Goal: Transaction & Acquisition: Purchase product/service

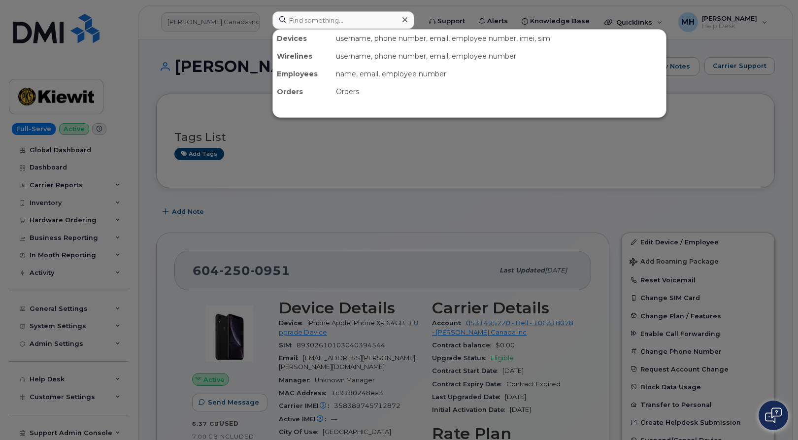
click at [364, 23] on input at bounding box center [343, 20] width 142 height 18
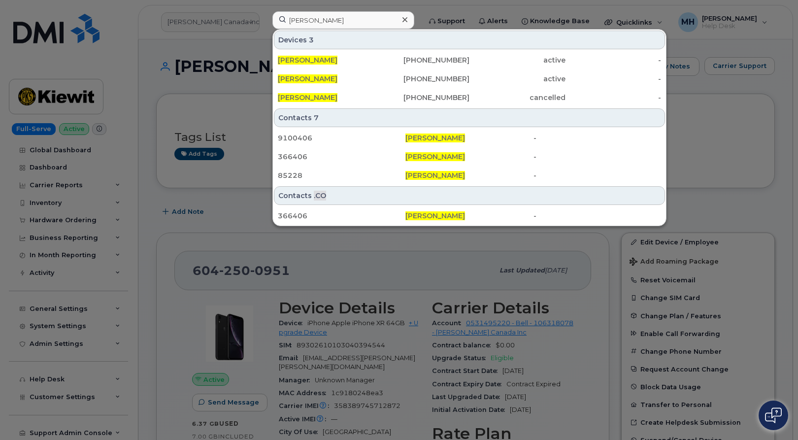
type input "Joseph Johnston"
click at [329, 58] on span "Joseph Johnston" at bounding box center [308, 60] width 60 height 9
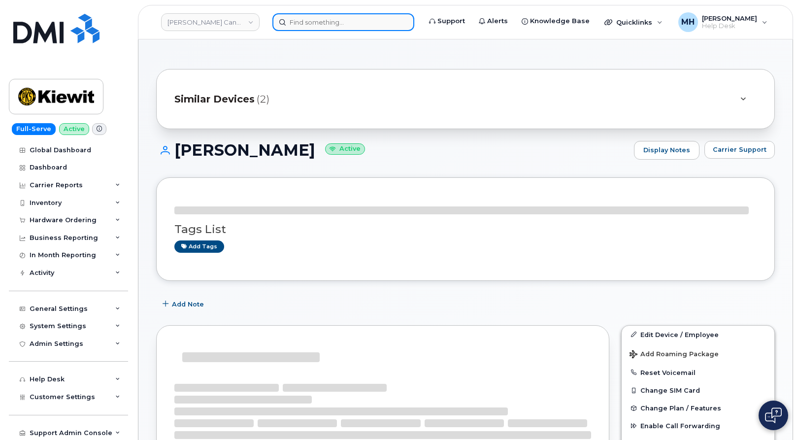
click at [312, 24] on input at bounding box center [343, 22] width 142 height 18
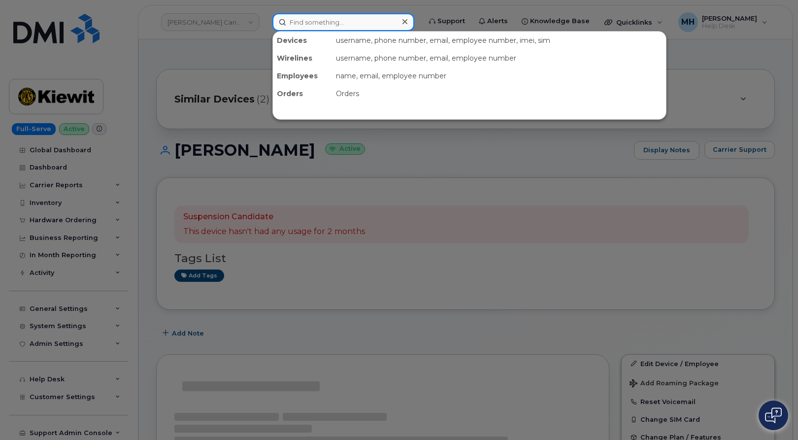
paste input "Joseph Johnston"
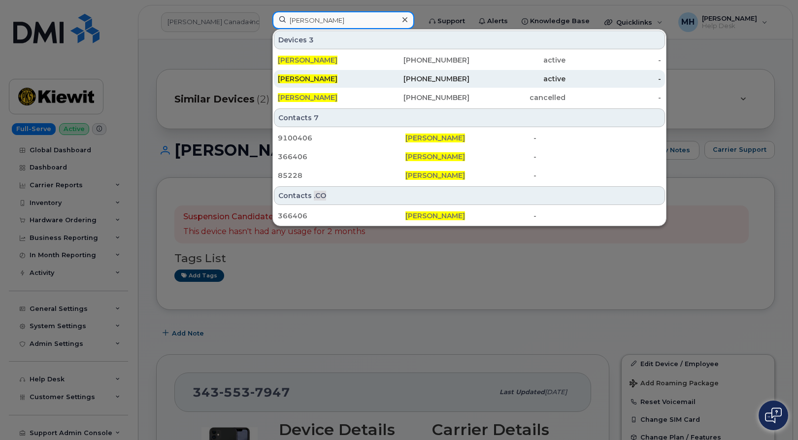
type input "Joseph Johnston"
click at [325, 76] on span "[PERSON_NAME]" at bounding box center [308, 78] width 60 height 9
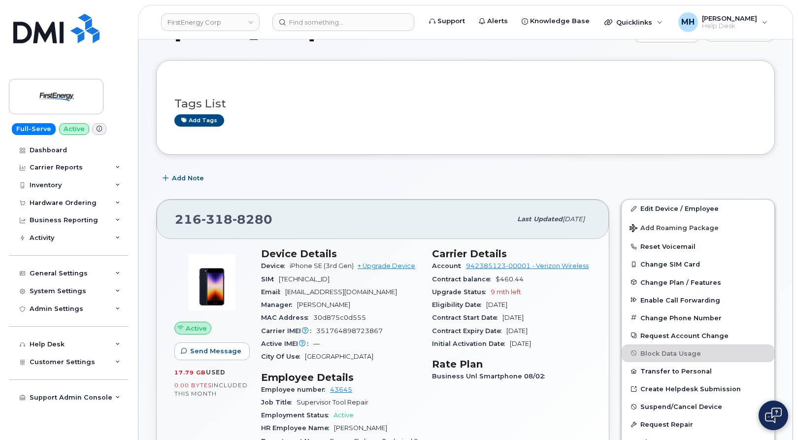
scroll to position [49, 0]
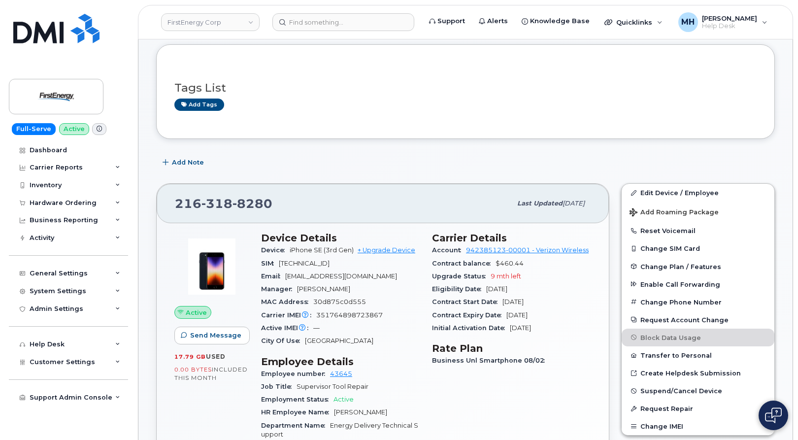
click at [379, 254] on div "Device iPhone SE (3rd Gen) + Upgrade Device" at bounding box center [340, 250] width 159 height 13
click at [387, 247] on link "+ Upgrade Device" at bounding box center [386, 249] width 58 height 7
drag, startPoint x: 207, startPoint y: 208, endPoint x: 187, endPoint y: 205, distance: 20.5
click at [164, 208] on div "216 318 8280 Last updated Aug 12, 2025" at bounding box center [383, 203] width 452 height 39
copy span "216 318 8280"
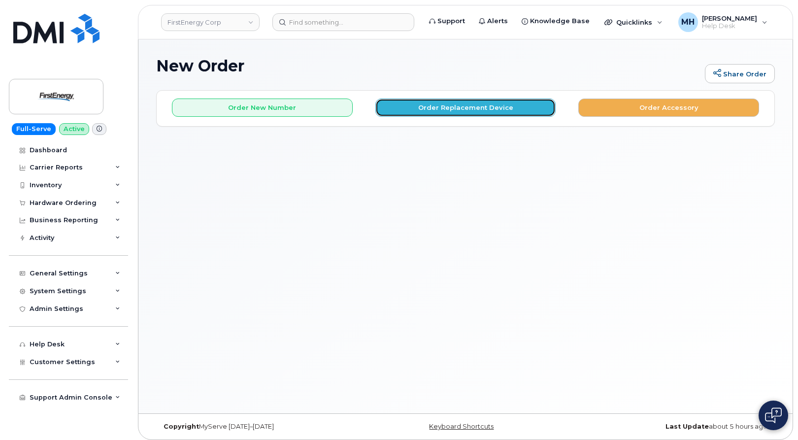
click at [479, 109] on button "Order Replacement Device" at bounding box center [465, 107] width 181 height 18
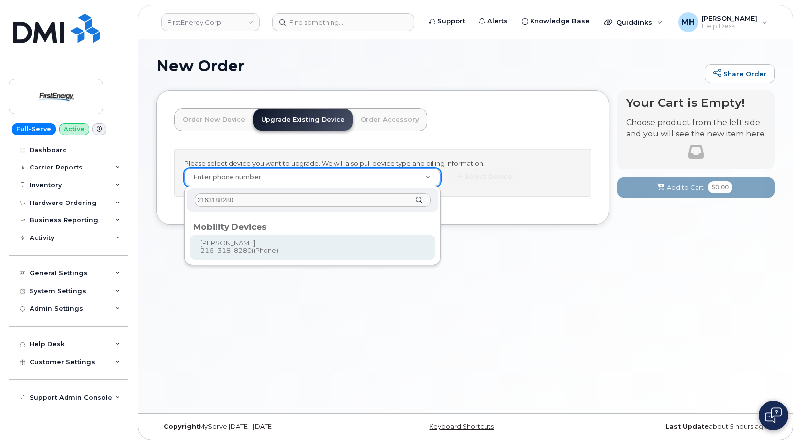
type input "2163188280"
type input "830735"
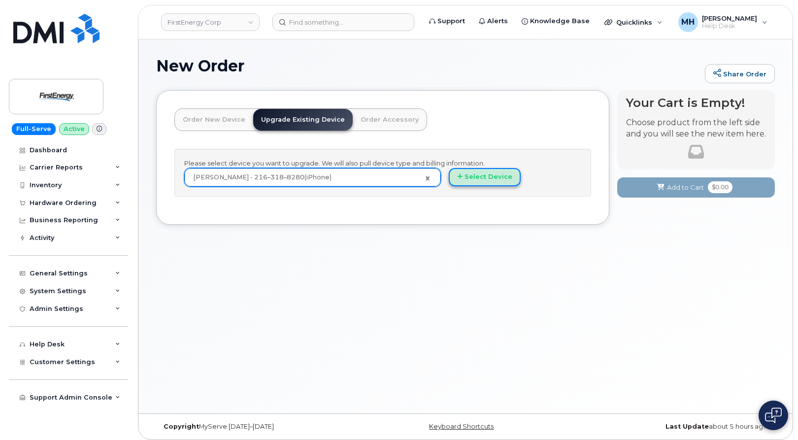
click at [476, 178] on button "Select Device" at bounding box center [485, 177] width 72 height 18
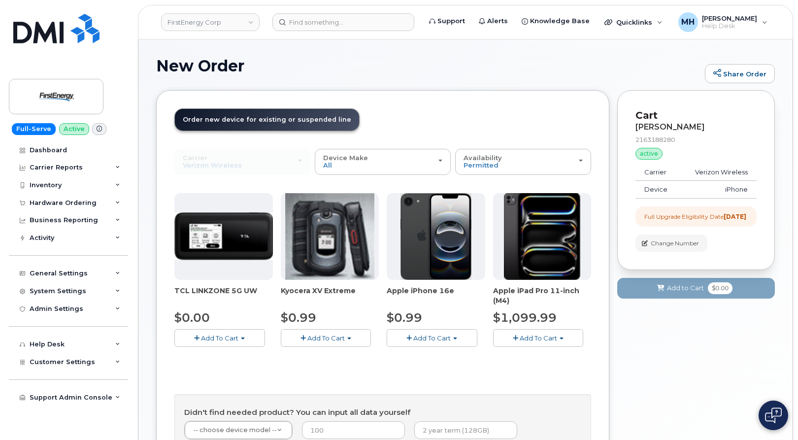
click at [426, 335] on span "Add To Cart" at bounding box center [431, 338] width 37 height 8
click at [426, 350] on link "$0.99 - 2 Year Upgrade" at bounding box center [436, 356] width 95 height 12
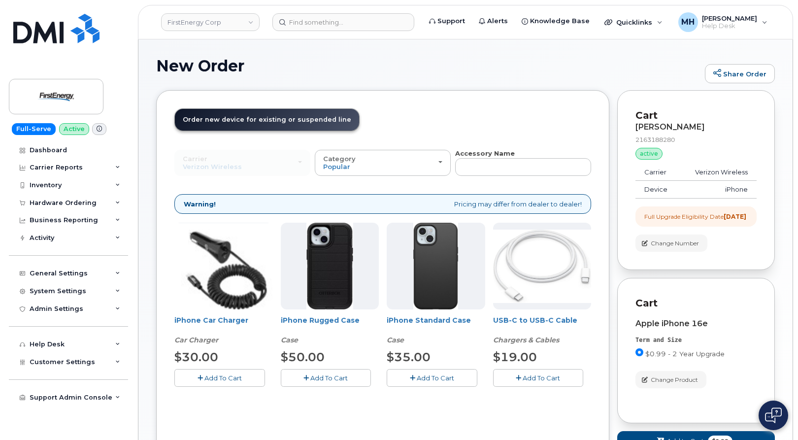
scroll to position [86, 0]
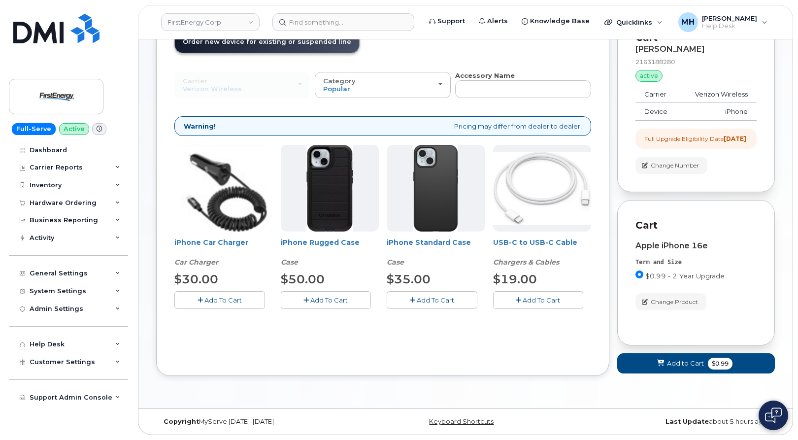
click at [238, 296] on span "Add To Cart" at bounding box center [222, 300] width 37 height 8
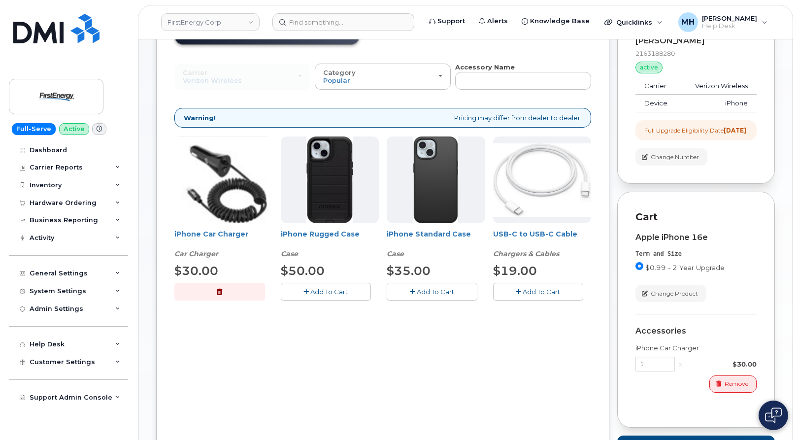
click at [331, 293] on span "Add To Cart" at bounding box center [328, 292] width 37 height 8
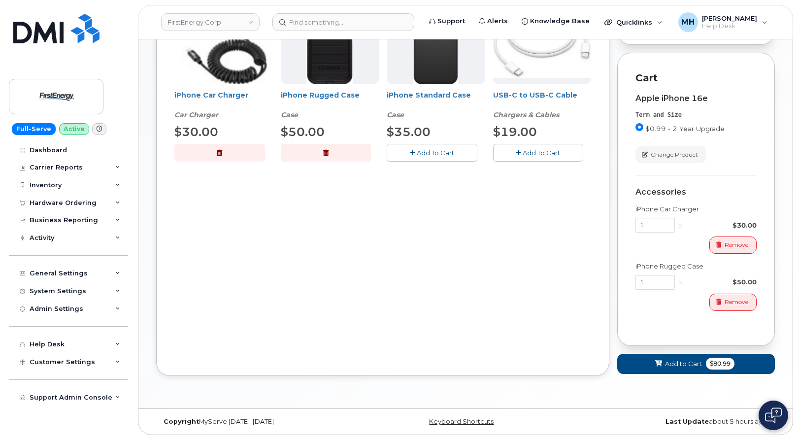
click at [646, 375] on div "Cart JOSEPH JOHNSTON 2163188280 active suspended Carrier Verizon Wireless Devic…" at bounding box center [696, 127] width 158 height 525
click at [647, 368] on button "Add to Cart $80.99" at bounding box center [696, 364] width 158 height 20
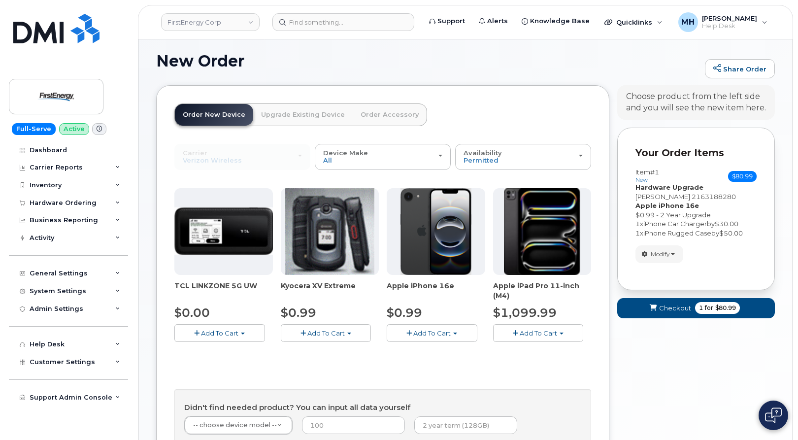
scroll to position [132, 0]
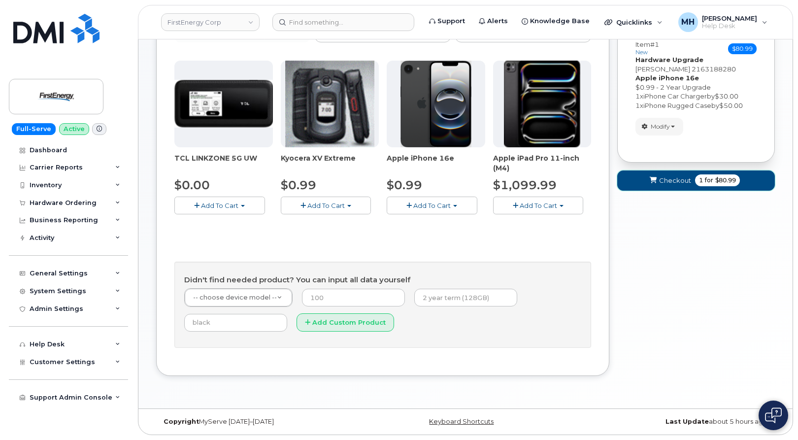
click at [647, 183] on button "Checkout 1 for $80.99" at bounding box center [696, 180] width 158 height 20
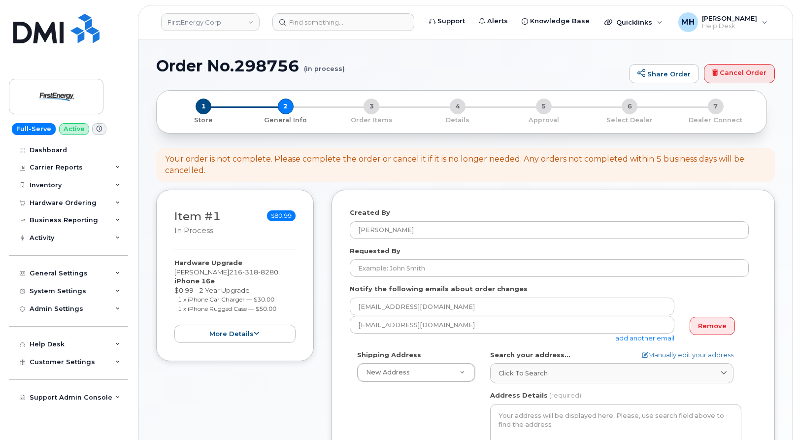
select select
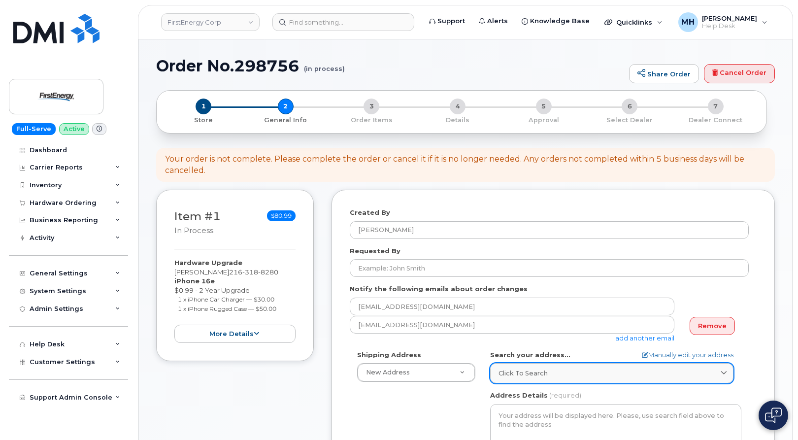
click at [523, 371] on span "Click to search" at bounding box center [522, 372] width 49 height 9
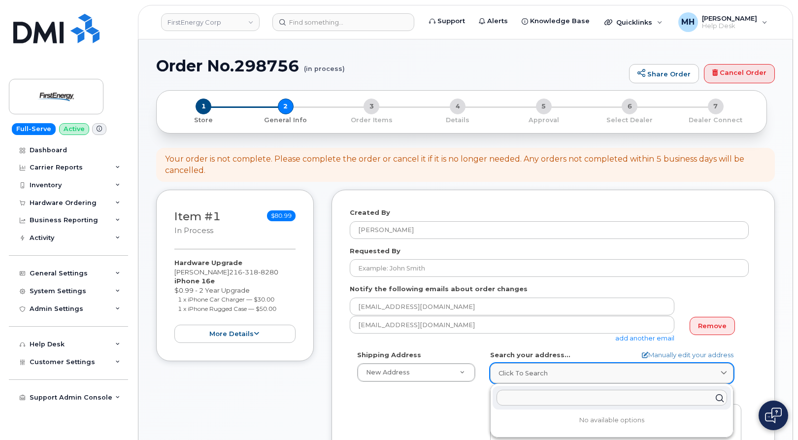
paste input "2163188280"
type input "2163188280"
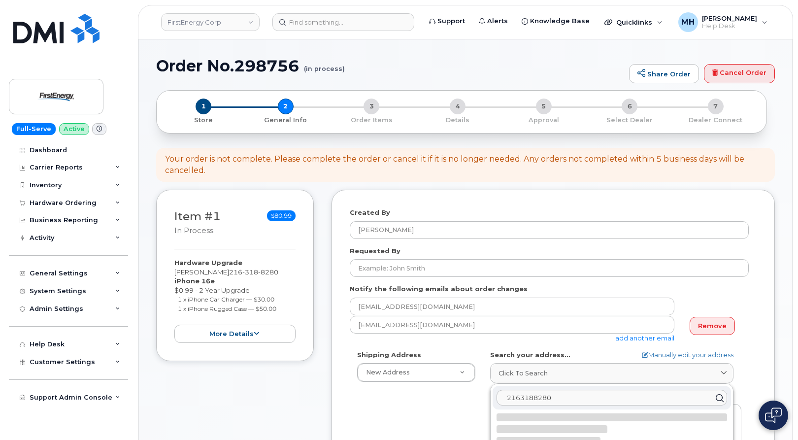
drag, startPoint x: 556, startPoint y: 394, endPoint x: 477, endPoint y: 393, distance: 79.3
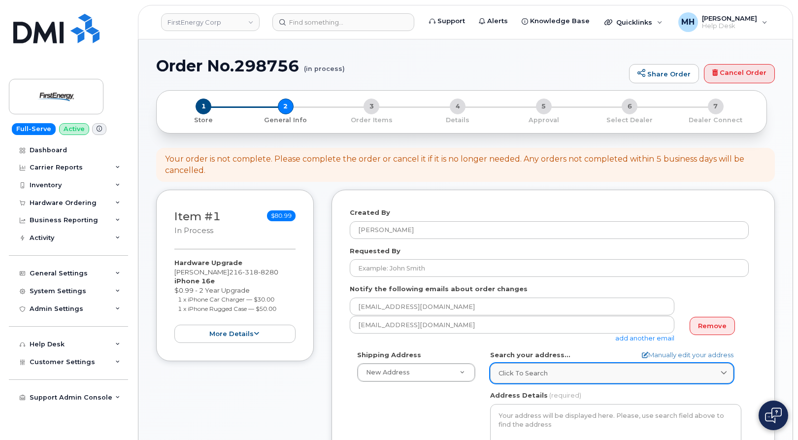
click at [561, 374] on div "Click to search" at bounding box center [611, 372] width 227 height 9
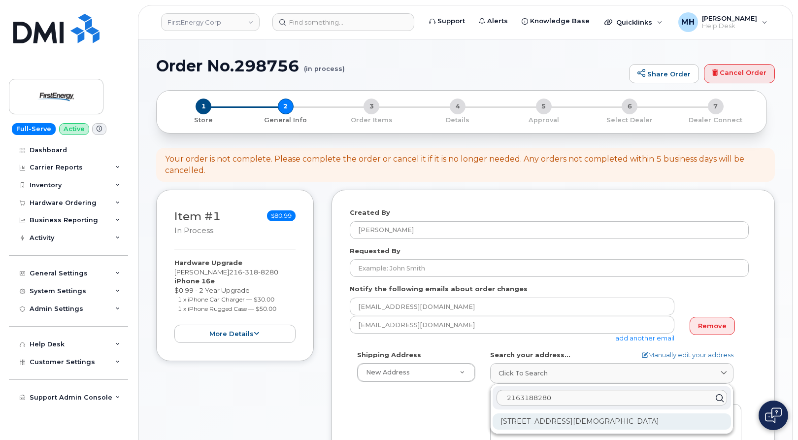
click at [562, 420] on div "188280 Highway 65 Temple OK 73568-6021" at bounding box center [611, 421] width 238 height 16
select select
type textarea "188280 Highway 65 TEMPLE OK 73568-6021 UNITED STATES"
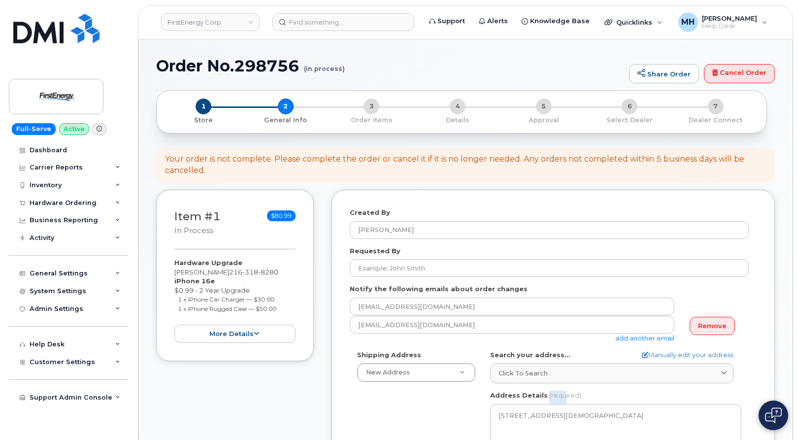
drag, startPoint x: 561, startPoint y: 389, endPoint x: 545, endPoint y: 389, distance: 16.3
click at [556, 370] on div "Click to search" at bounding box center [611, 372] width 227 height 9
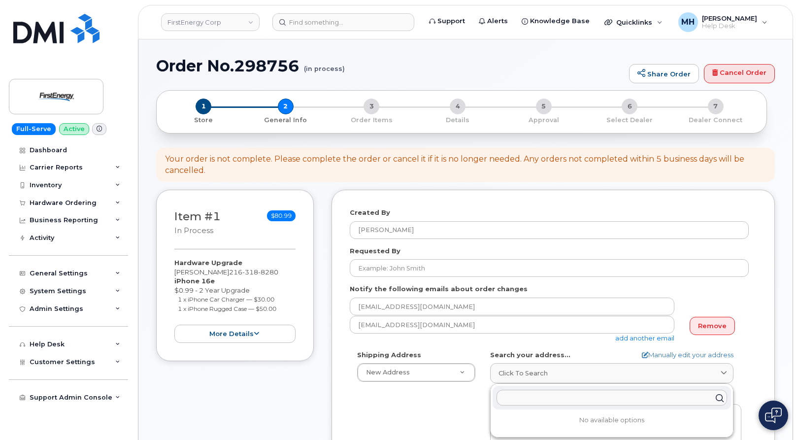
paste input "327 E North St. Akron, OH 44304"
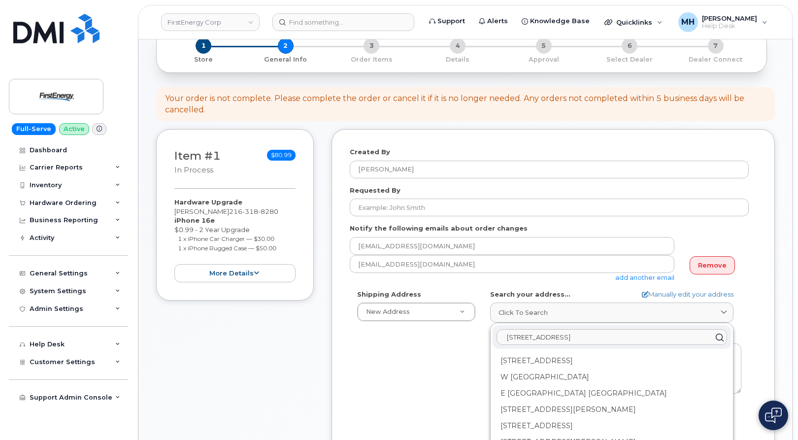
scroll to position [98, 0]
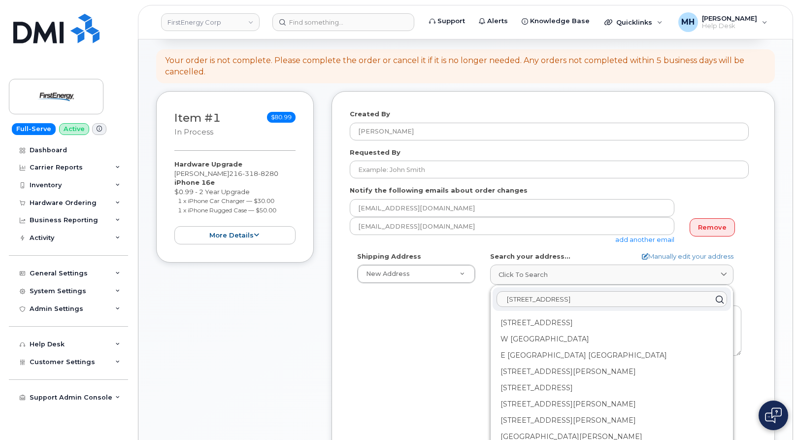
type input "327 E North St. Akron, OH 44304"
click at [449, 329] on div "Shipping Address New Address New Address 229 Raleigh Drive. 2600 Erie St S 9176…" at bounding box center [549, 365] width 399 height 226
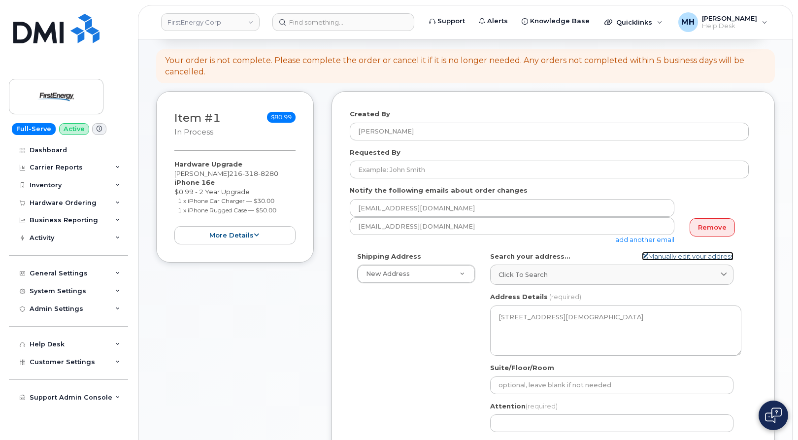
click at [687, 256] on link "Manually edit your address" at bounding box center [688, 256] width 92 height 9
select select
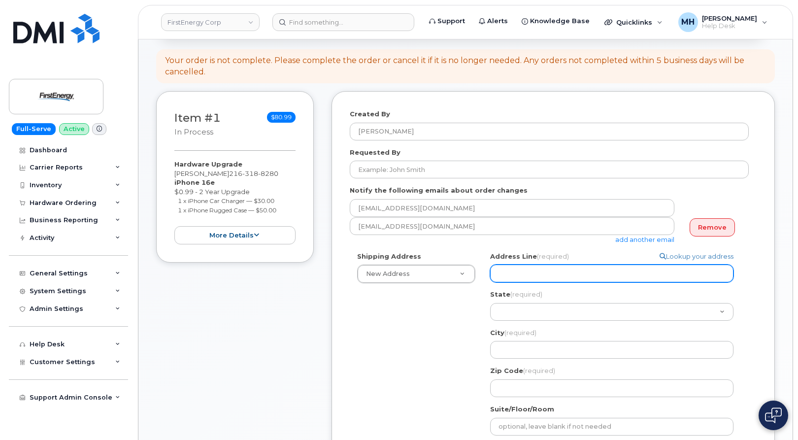
click at [570, 276] on input "Address Line (required)" at bounding box center [611, 273] width 243 height 18
paste input "327 E North St. Akron, OH 44304"
type input "327 E North St. Akron, OH 44304"
select select
type input "2306 foreman road, Orange, TX, 77630, USA"
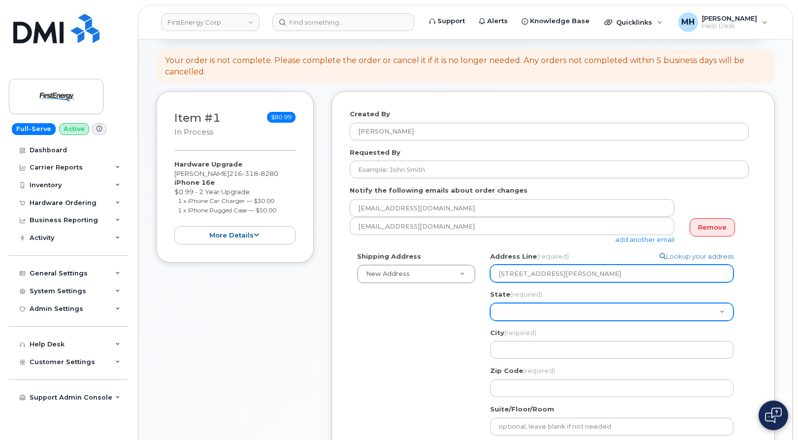
select select "TX"
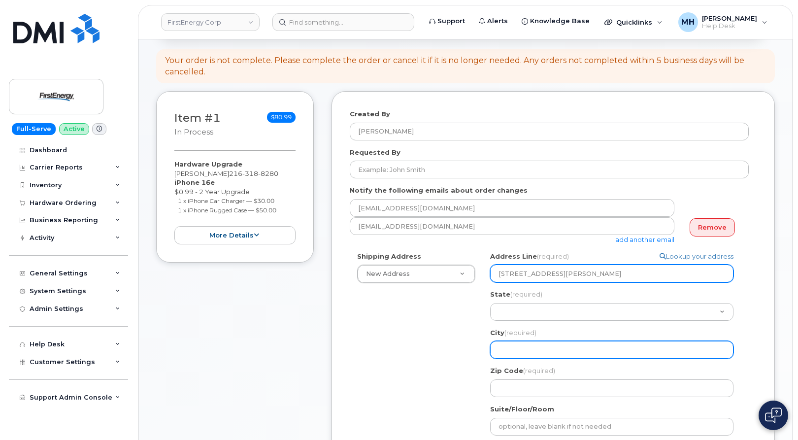
type input "Orange"
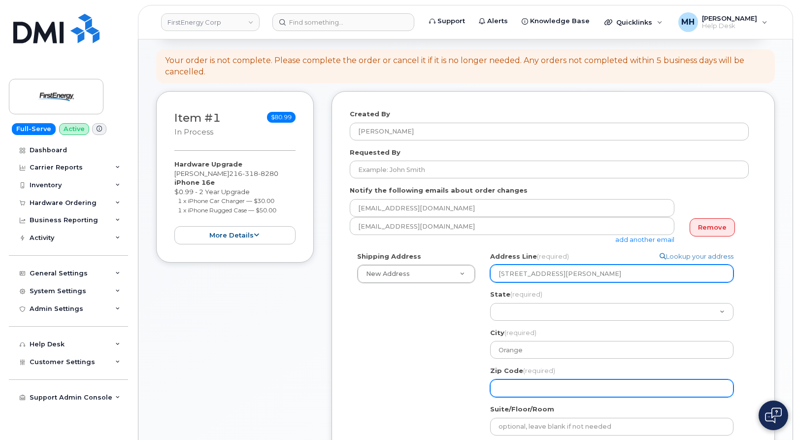
type input "77630"
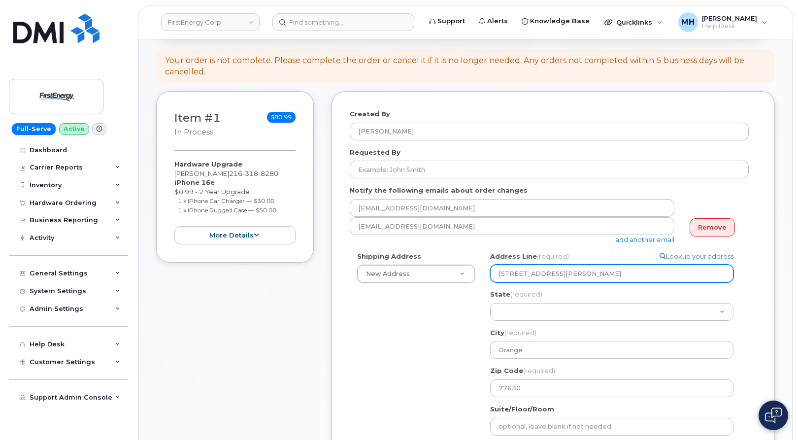
type input "4099262732"
drag, startPoint x: 657, startPoint y: 274, endPoint x: 680, endPoint y: 271, distance: 22.8
click at [657, 274] on input "2306 foreman road, Orange, TX, 77630, USA" at bounding box center [611, 273] width 243 height 18
drag, startPoint x: 559, startPoint y: 271, endPoint x: 490, endPoint y: 270, distance: 68.4
click at [490, 270] on input "2306 foreman road, Orange, TX, 77630, USA" at bounding box center [611, 273] width 243 height 18
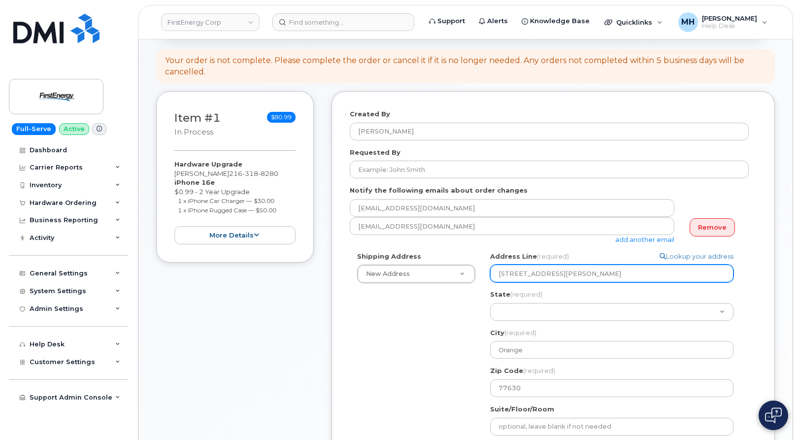
select select
paste input "327 E North St. Akron, OH 44304"
select select
type input "327 E North St. Akron, OH 44304"
click at [630, 274] on input "327 E North St. Akron, OH 44304" at bounding box center [611, 273] width 243 height 18
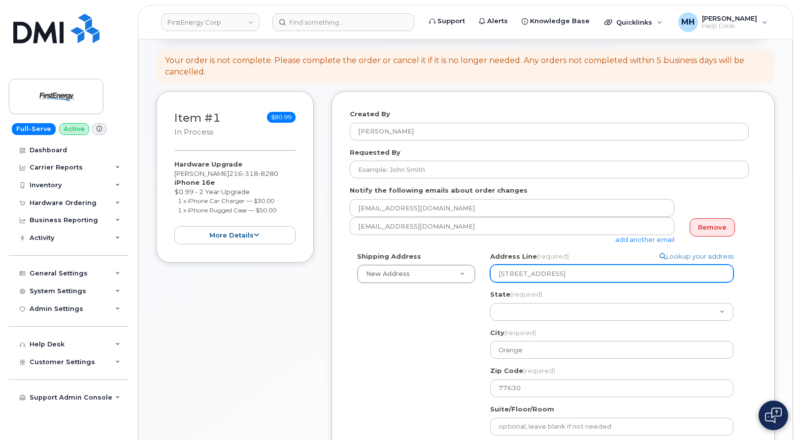
click at [609, 272] on input "327 E North St. Akron, OH 44304" at bounding box center [611, 273] width 243 height 18
select select
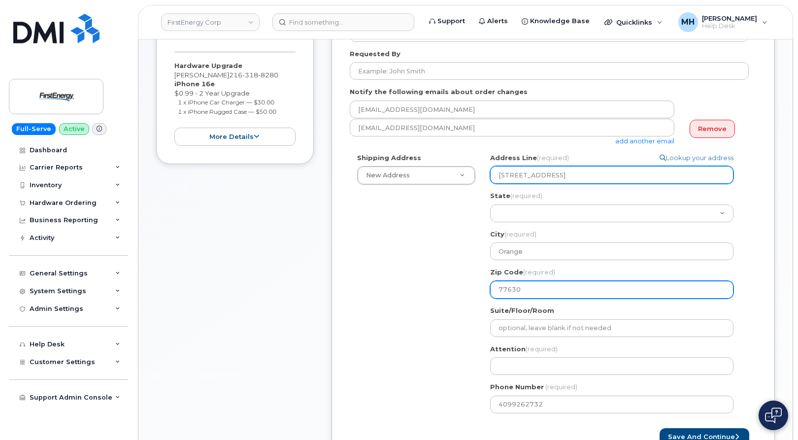
type input "327 E North St. Akron, OH"
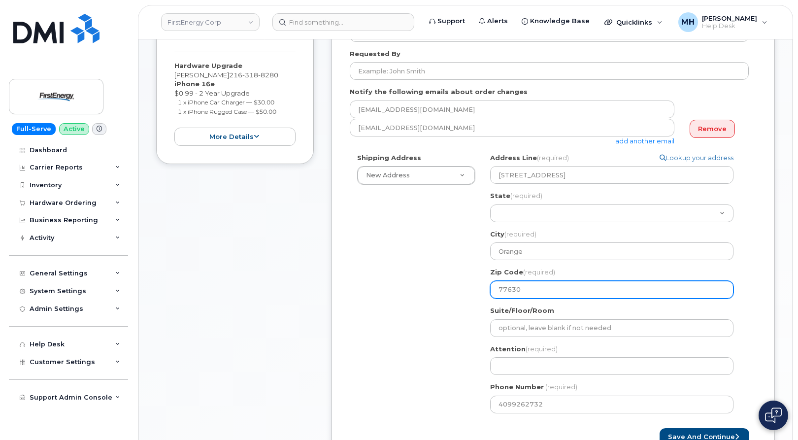
drag, startPoint x: 531, startPoint y: 288, endPoint x: 486, endPoint y: 288, distance: 45.3
click at [486, 288] on div "TX Orange Search your address... Manually edit your address Click to search 327…" at bounding box center [616, 286] width 266 height 267
paste input "44304"
select select
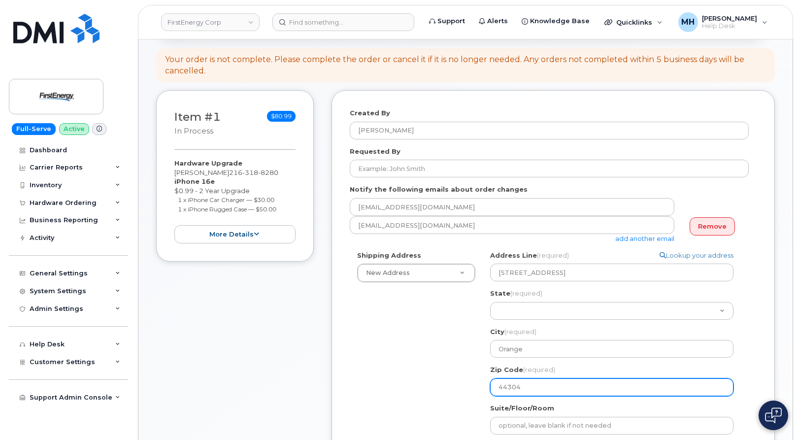
scroll to position [98, 0]
type input "44304"
click at [454, 346] on div "Shipping Address New Address New Address 229 Raleigh Drive. 2600 Erie St S 9176…" at bounding box center [549, 385] width 399 height 267
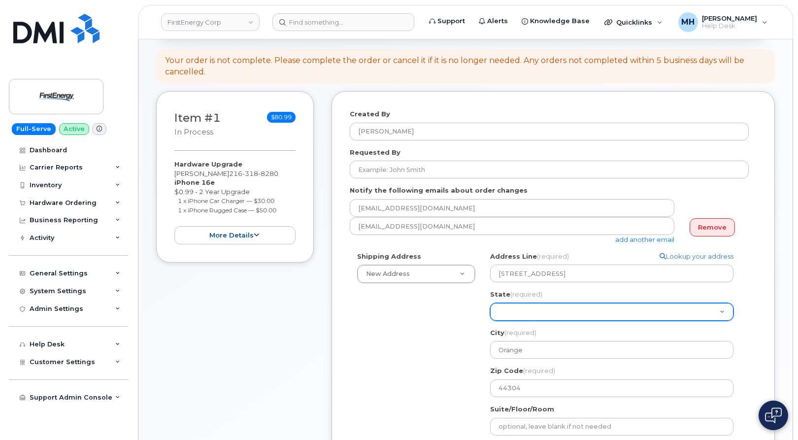
drag, startPoint x: 527, startPoint y: 314, endPoint x: 480, endPoint y: 315, distance: 47.8
click at [480, 315] on div "Shipping Address New Address New Address 229 Raleigh Drive. 2600 Erie St S 9176…" at bounding box center [549, 385] width 399 height 267
select select "OH"
click at [490, 303] on select "Alabama Alaska American Samoa Arizona Arkansas California Colorado Connecticut …" at bounding box center [611, 312] width 243 height 18
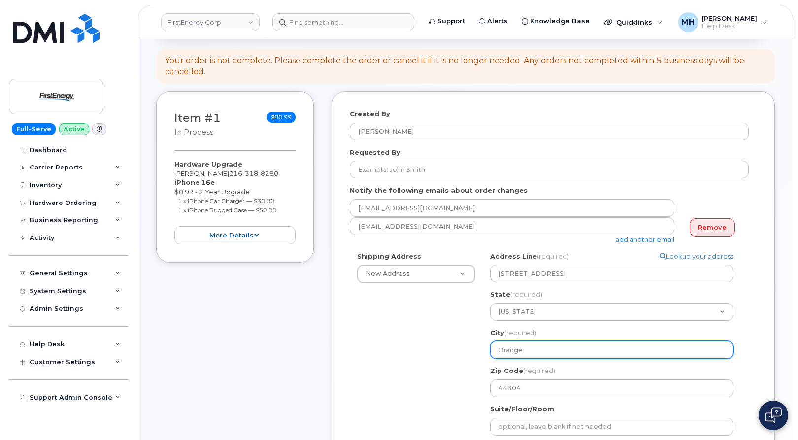
click at [519, 346] on input "Orange" at bounding box center [611, 350] width 243 height 18
select select
type input "A"
select select
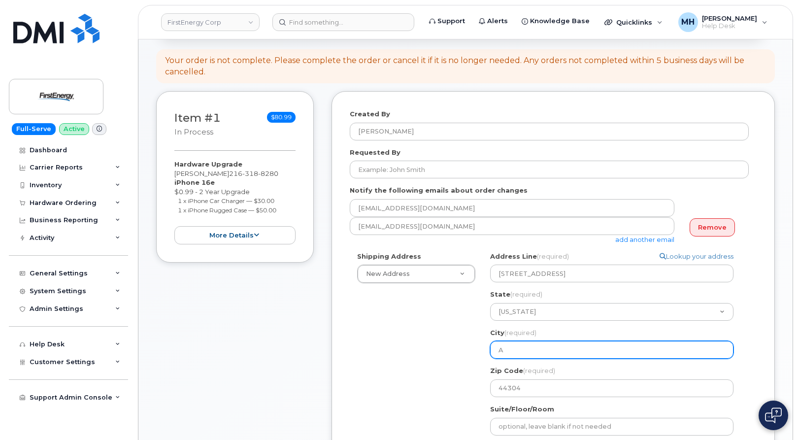
type input "Ak"
select select
type input "Akr"
select select
type input "Akro"
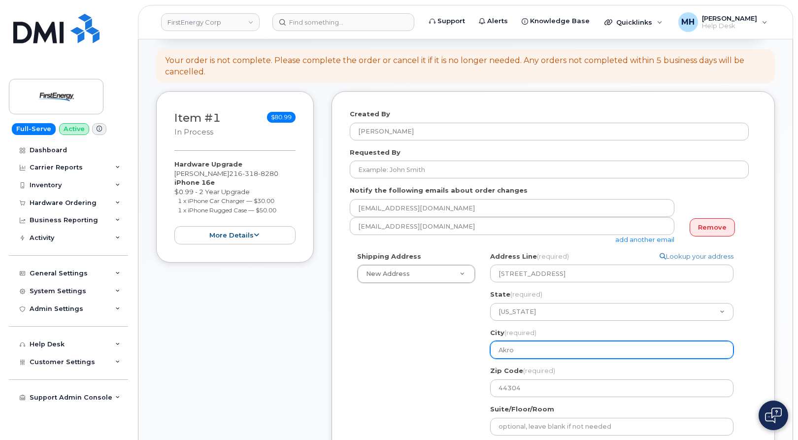
select select
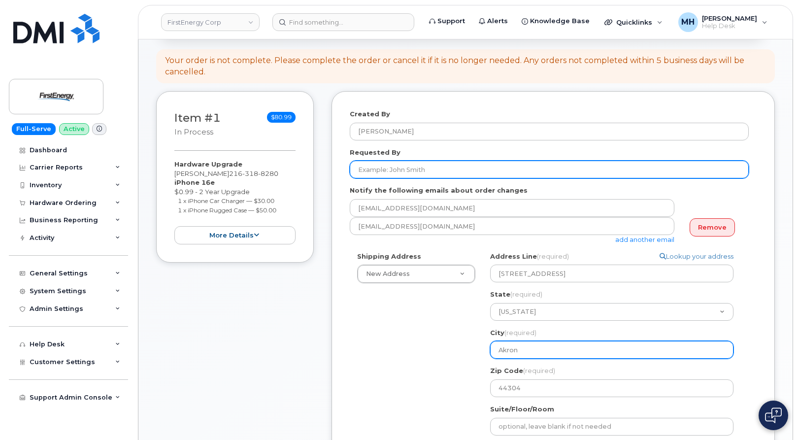
type input "Akron"
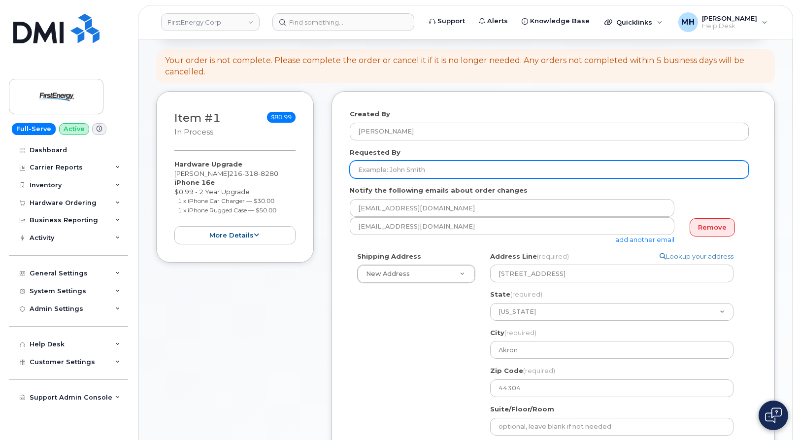
click at [430, 171] on input "Requested By" at bounding box center [549, 170] width 399 height 18
paste input "Joseph Johnston"
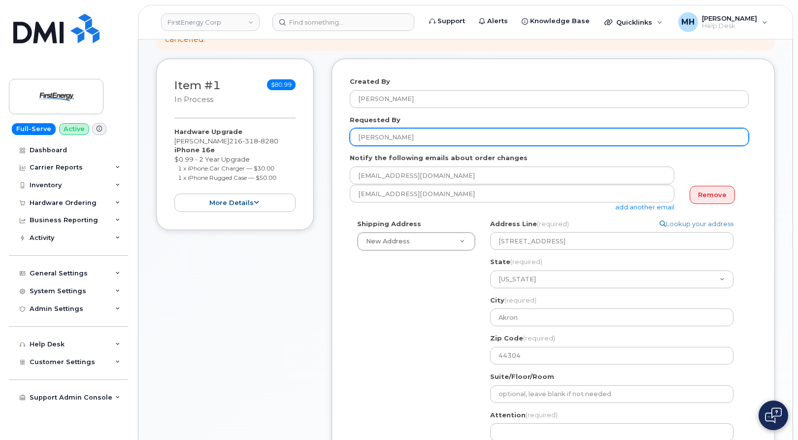
scroll to position [197, 0]
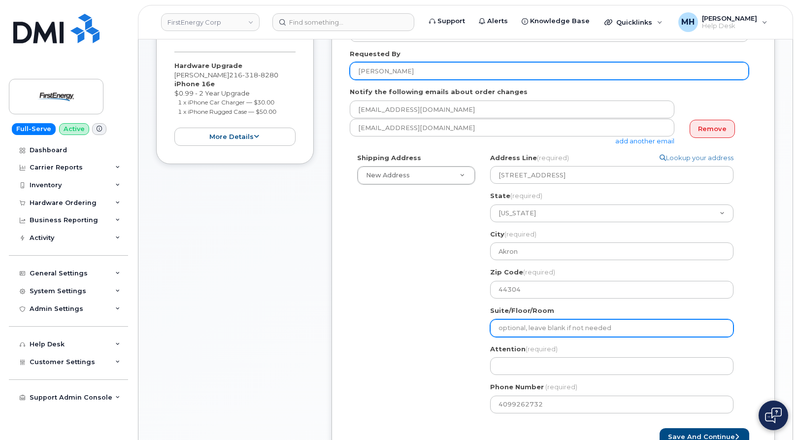
type input "Joseph Johnston"
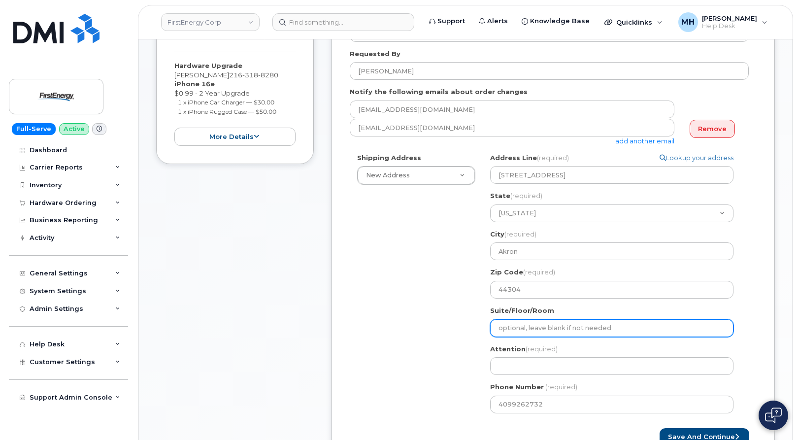
click at [524, 324] on input "Suite/Floor/Room" at bounding box center [611, 328] width 243 height 18
click at [523, 352] on label "Attention (required)" at bounding box center [523, 348] width 67 height 9
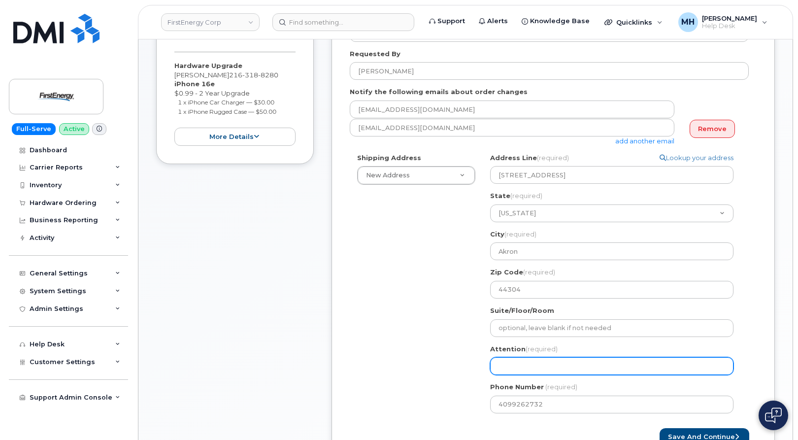
click at [521, 362] on input "Attention (required)" at bounding box center [611, 366] width 243 height 18
paste input "Joseph Johnston"
type input "Joseph Johnston"
select select
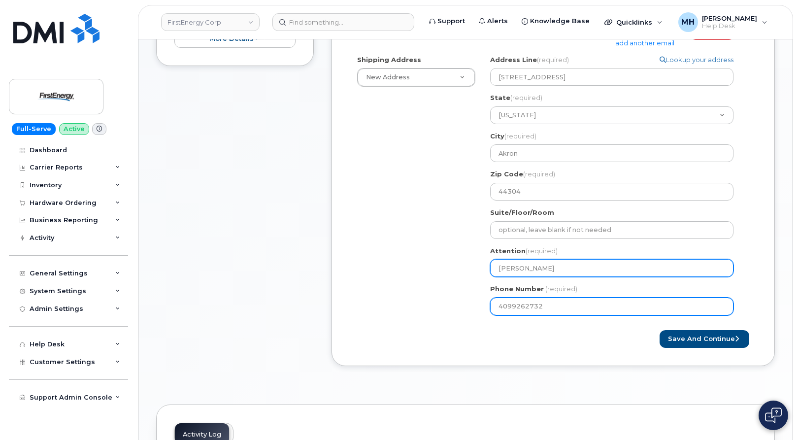
scroll to position [295, 0]
type input "Joseph Johnston"
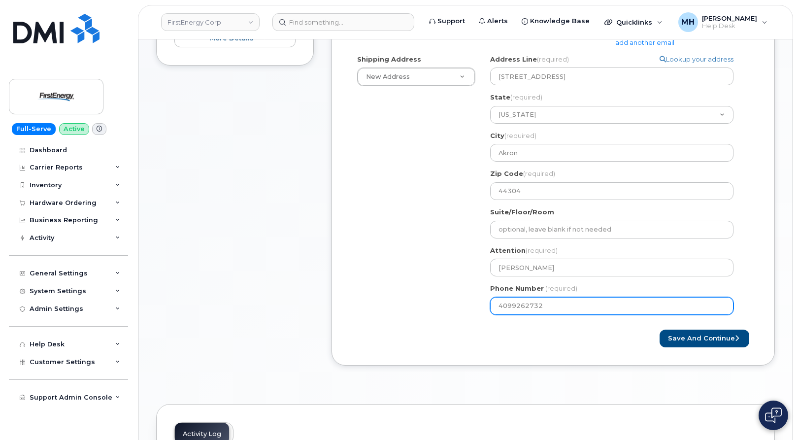
click at [519, 302] on input "4099262732" at bounding box center [611, 306] width 243 height 18
paste input "2163188280"
type input "2163188280"
select select
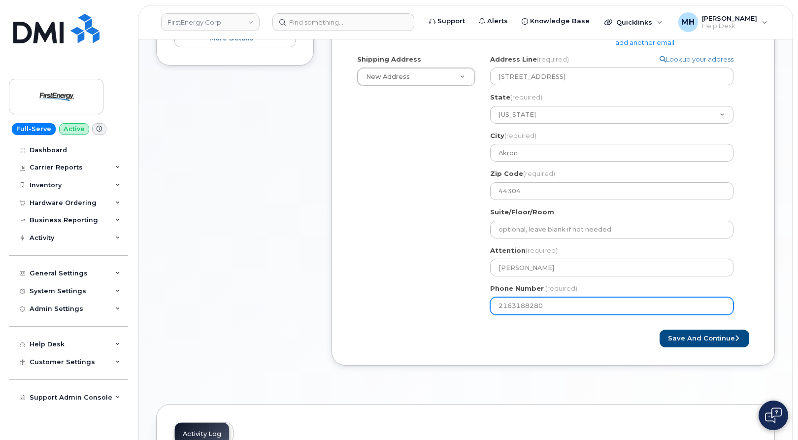
type input "2163188280"
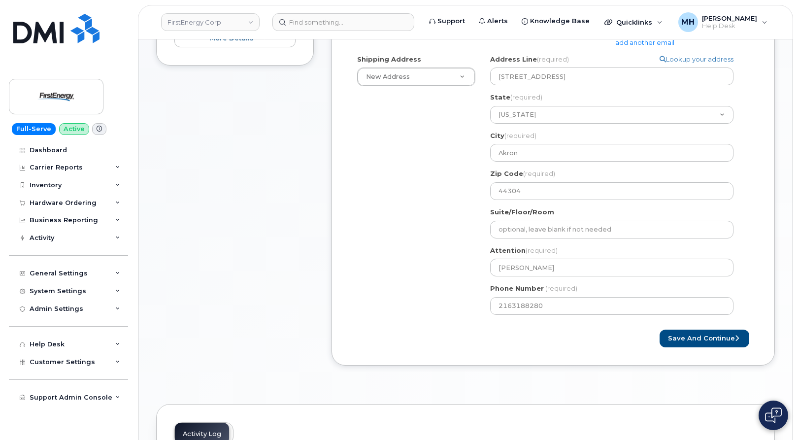
click at [550, 348] on div "Created By Melissa Hoye Requested By Joseph Johnston Notify the following email…" at bounding box center [552, 129] width 443 height 471
click at [686, 345] on button "Save and Continue" at bounding box center [704, 338] width 90 height 18
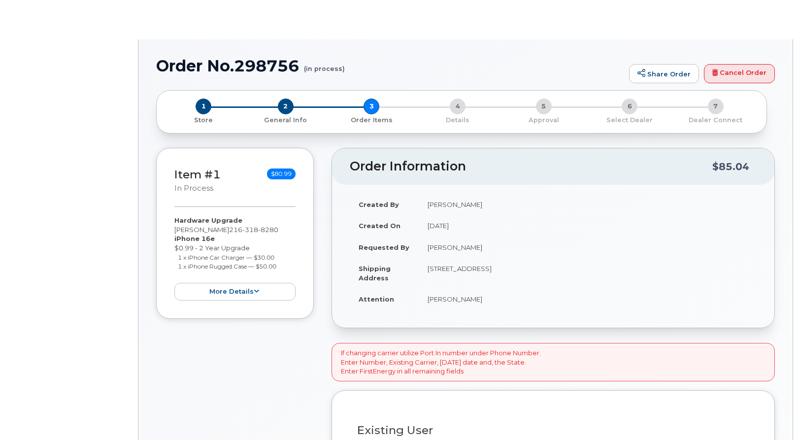
type input "[PERSON_NAME]"
select select "2069220"
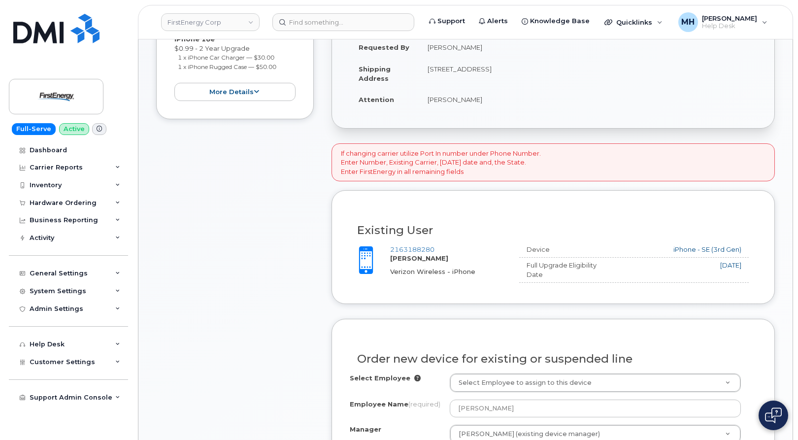
scroll to position [340, 0]
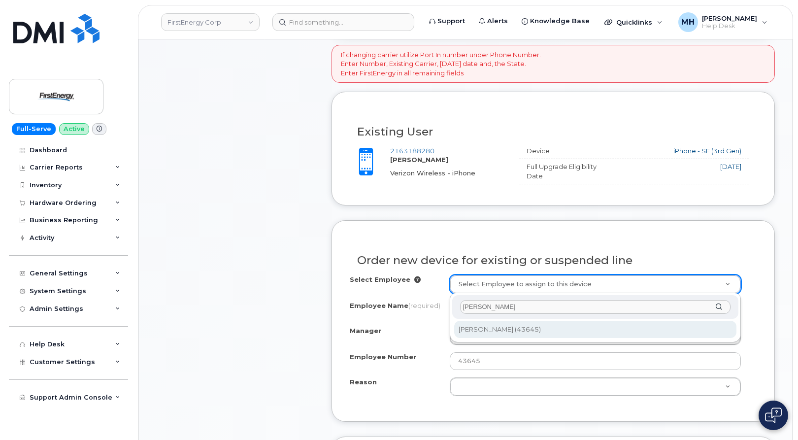
type input "[PERSON_NAME]"
type input "2074570"
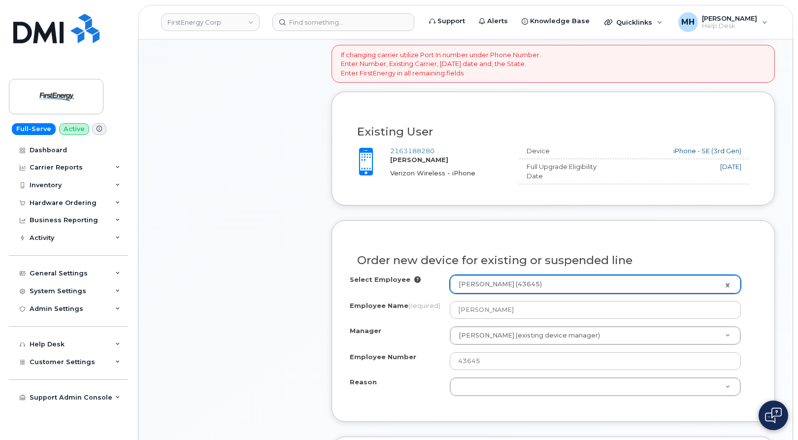
type input "[PERSON_NAME]"
select select "2069220"
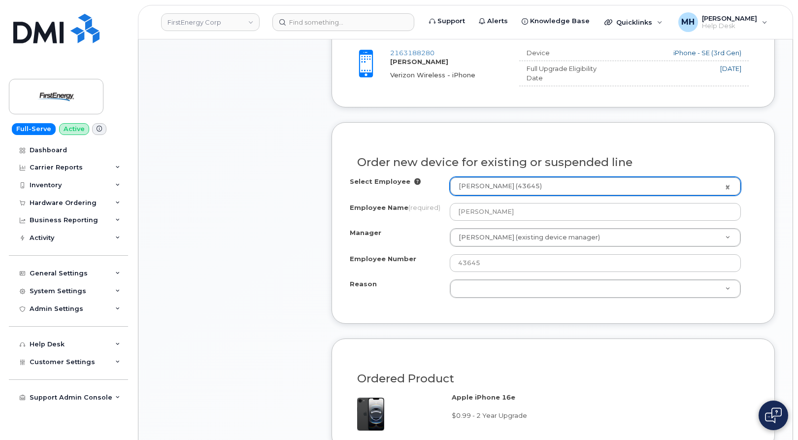
scroll to position [439, 0]
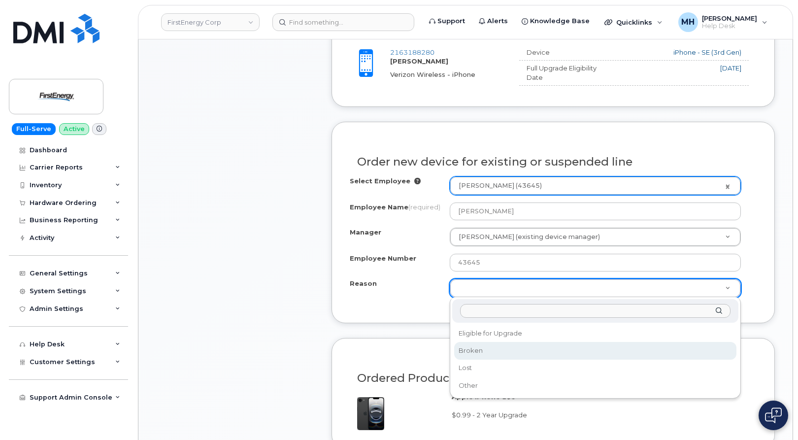
select select "broken"
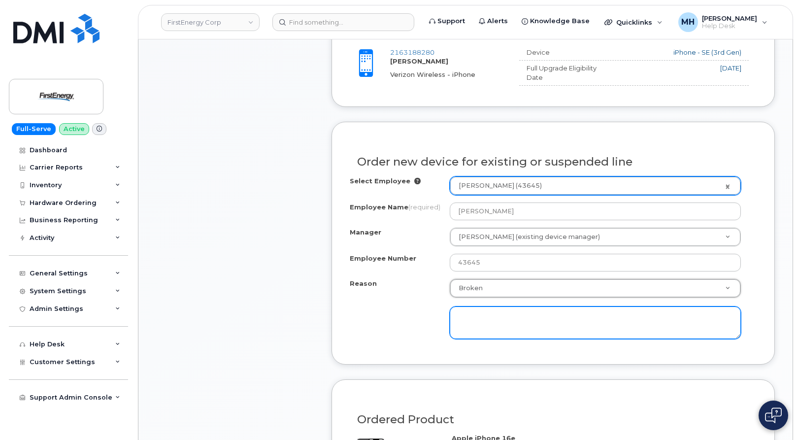
click at [474, 337] on textarea at bounding box center [596, 322] width 292 height 32
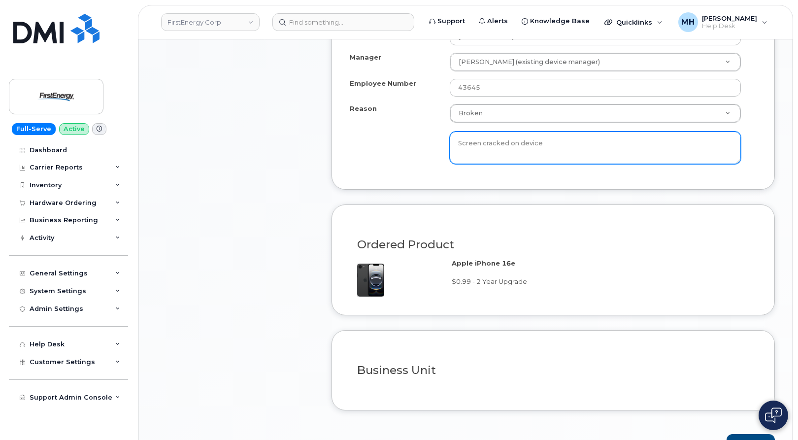
scroll to position [685, 0]
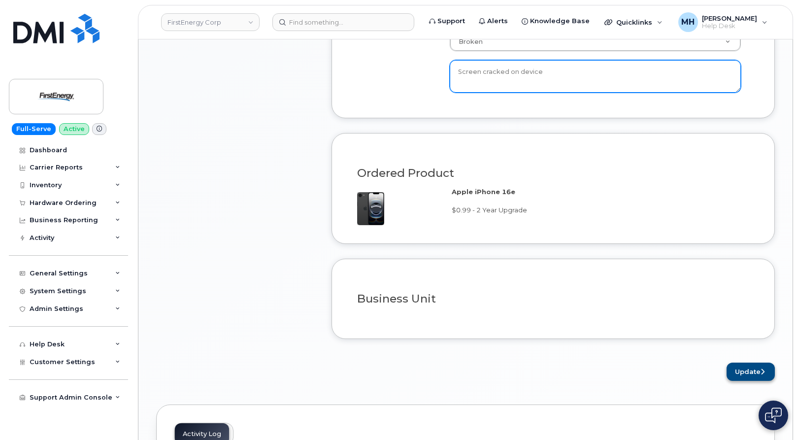
type textarea "Screen cracked on device"
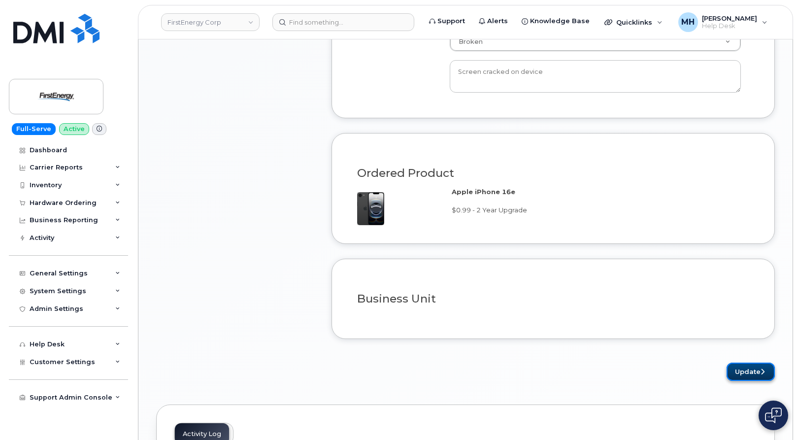
click at [756, 375] on button "Update" at bounding box center [750, 371] width 48 height 18
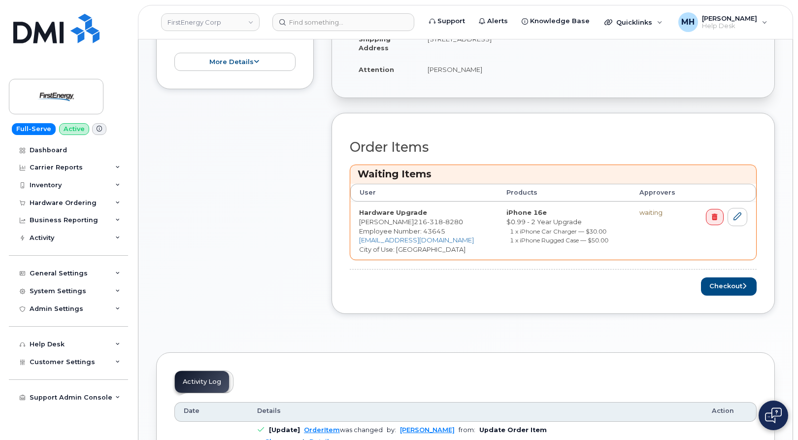
scroll to position [345, 0]
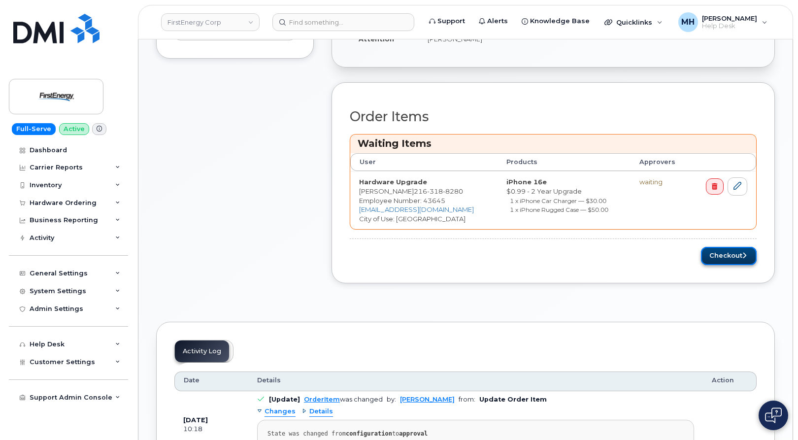
click at [708, 257] on button "Checkout" at bounding box center [729, 256] width 56 height 18
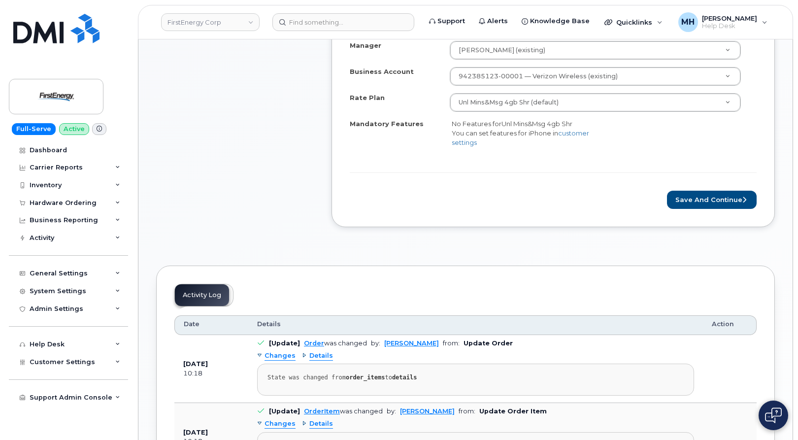
scroll to position [394, 0]
click at [716, 195] on button "Save and Continue" at bounding box center [712, 199] width 90 height 18
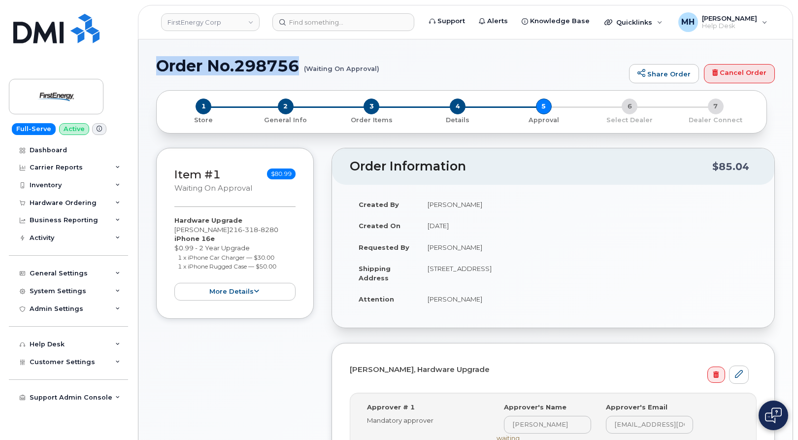
drag, startPoint x: 159, startPoint y: 63, endPoint x: 296, endPoint y: 65, distance: 137.4
click at [296, 65] on h1 "Order No.298756 (Waiting On Approval)" at bounding box center [390, 65] width 468 height 17
copy h1 "Order No.298756"
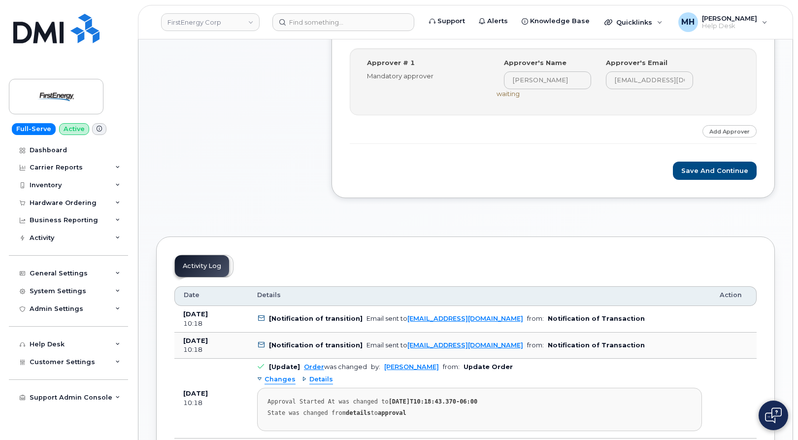
scroll to position [345, 0]
click at [711, 177] on button "Save and Continue" at bounding box center [715, 170] width 84 height 18
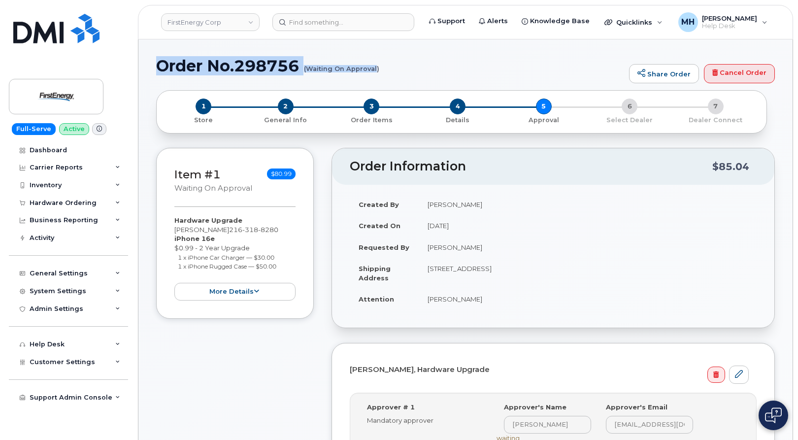
drag, startPoint x: 155, startPoint y: 68, endPoint x: 377, endPoint y: 69, distance: 222.1
copy h1 "Order No.298756 (Waiting On Approval"
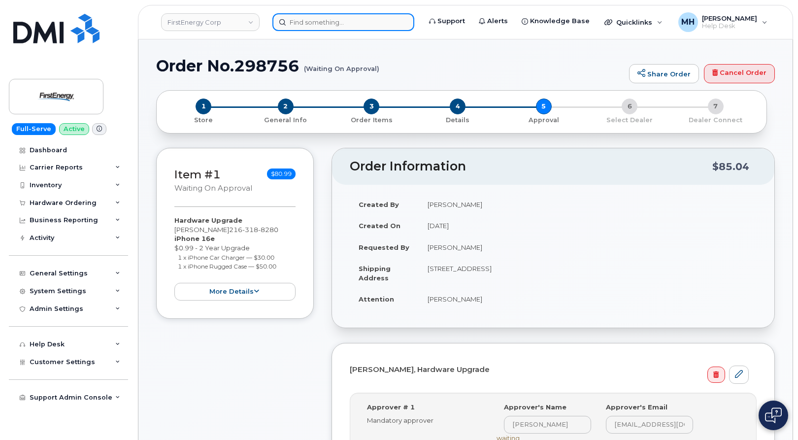
click at [362, 13] on input at bounding box center [343, 22] width 142 height 18
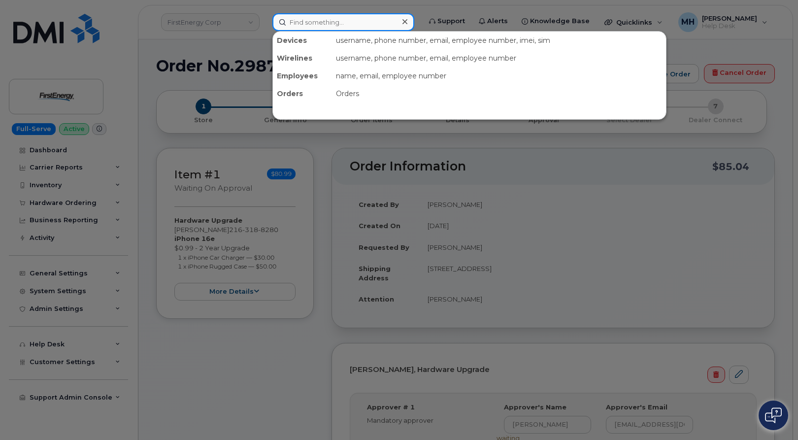
paste input "[PHONE_NUMBER]"
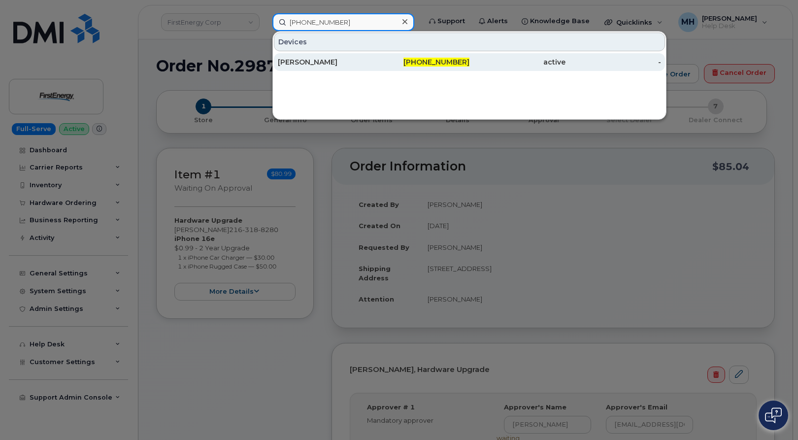
type input "[PHONE_NUMBER]"
click at [320, 54] on div "[PERSON_NAME]" at bounding box center [326, 62] width 96 height 18
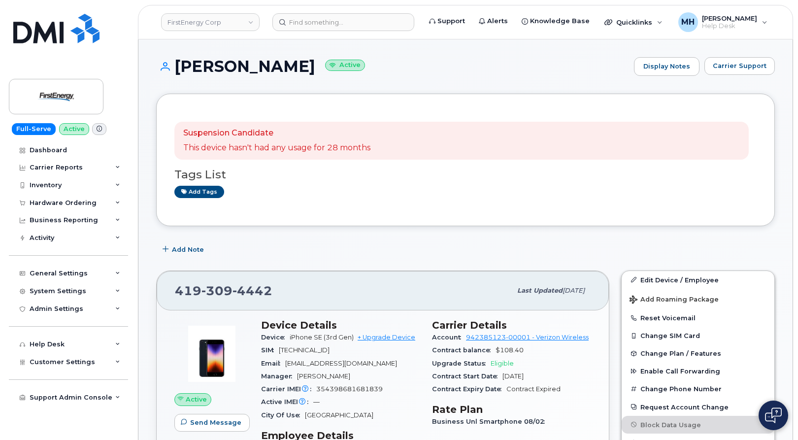
drag, startPoint x: 356, startPoint y: 67, endPoint x: 180, endPoint y: 61, distance: 175.9
click at [180, 61] on h1 "[PERSON_NAME] Active" at bounding box center [392, 66] width 473 height 17
copy h1 "[PERSON_NAME]"
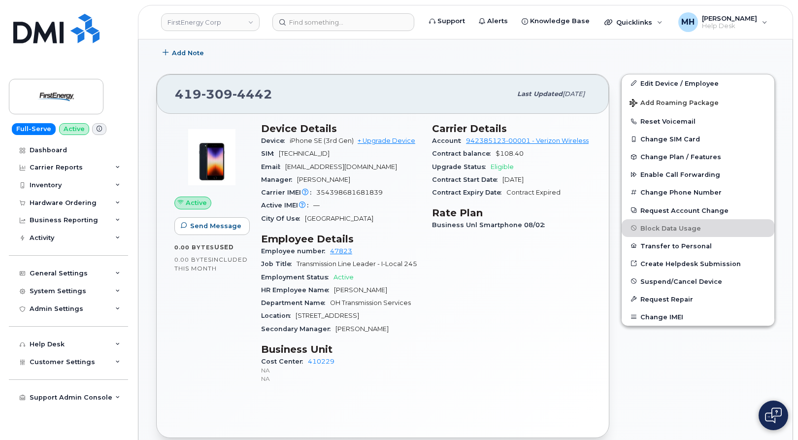
scroll to position [197, 0]
drag, startPoint x: 392, startPoint y: 165, endPoint x: 284, endPoint y: 167, distance: 108.8
click at [284, 167] on div "Email bdusseau@firstenergycorp.com" at bounding box center [340, 166] width 159 height 13
copy span "bdusseau@firstenergycorp.com"
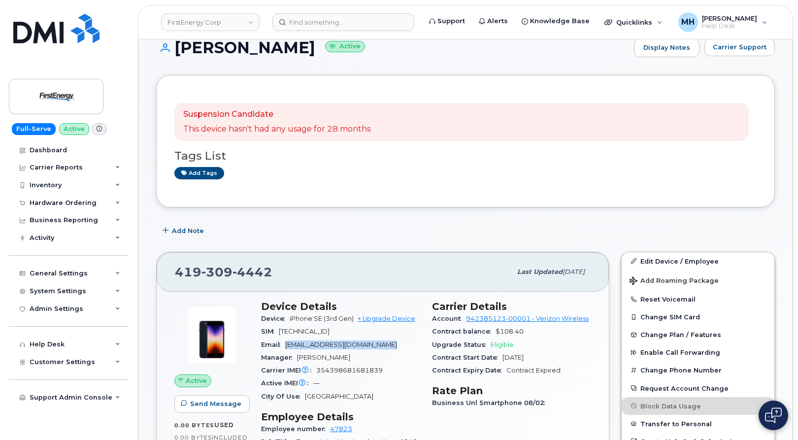
scroll to position [0, 0]
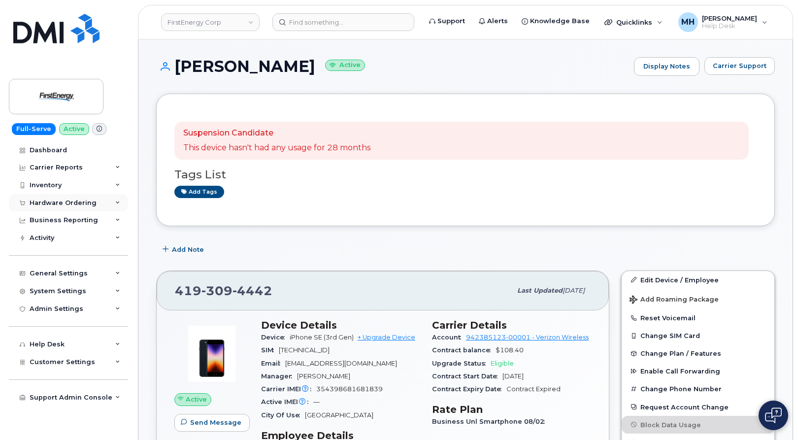
click at [59, 199] on div "Hardware Ordering" at bounding box center [63, 203] width 67 height 8
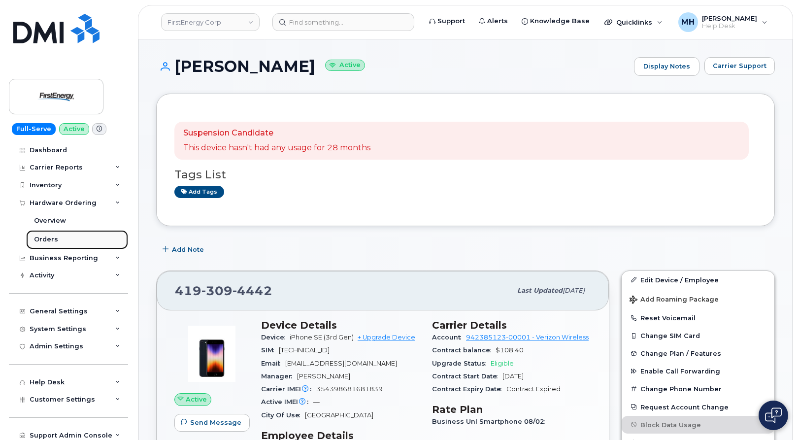
click at [72, 233] on link "Orders" at bounding box center [77, 239] width 102 height 19
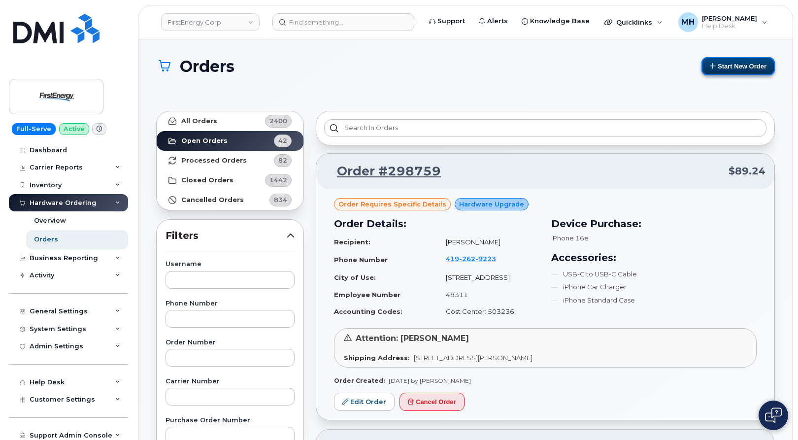
click at [754, 64] on button "Start New Order" at bounding box center [737, 66] width 73 height 18
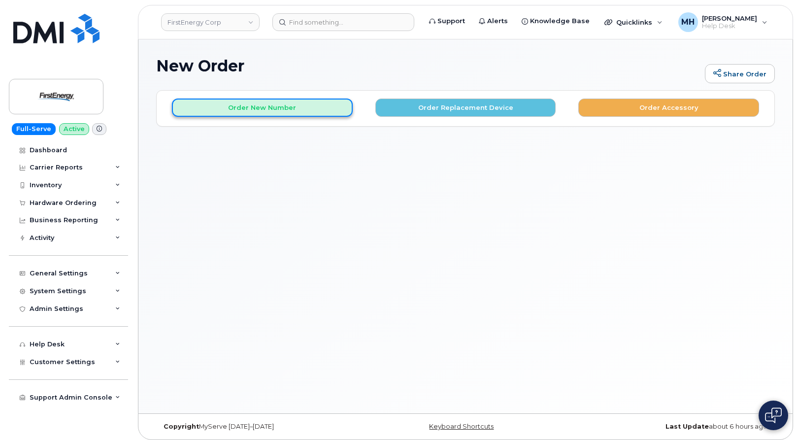
click at [336, 113] on button "Order New Number" at bounding box center [262, 107] width 181 height 18
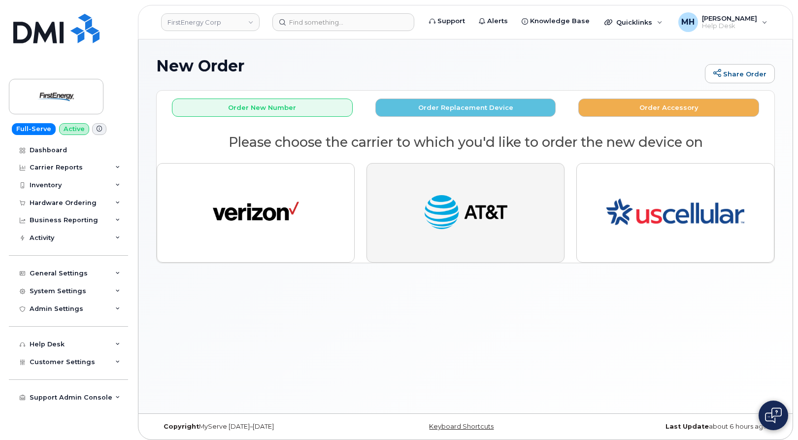
click at [446, 234] on img "button" at bounding box center [465, 213] width 86 height 44
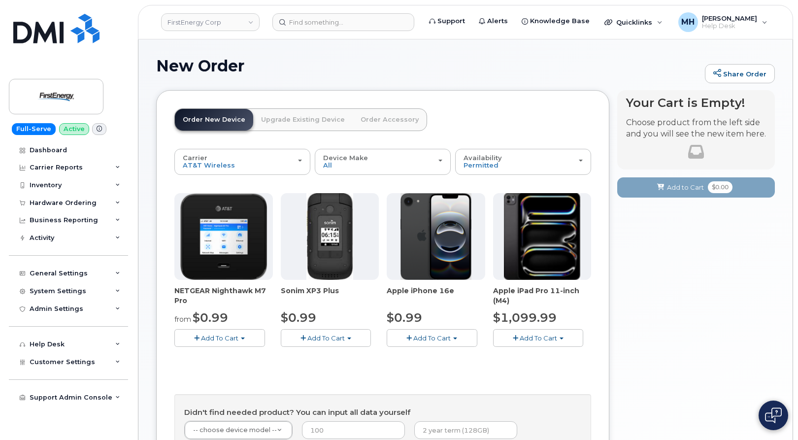
click at [416, 327] on div "Apple iPhone 16e $0.99 Add To Cart $0.99 - 2 Year Activation" at bounding box center [436, 270] width 98 height 154
click at [416, 335] on span "Add To Cart" at bounding box center [431, 338] width 37 height 8
click at [417, 359] on link "$0.99 - 2 Year Activation" at bounding box center [438, 356] width 98 height 12
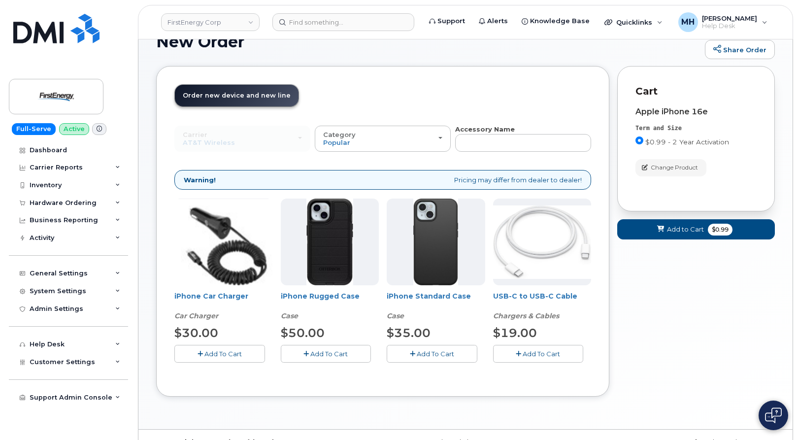
scroll to position [45, 0]
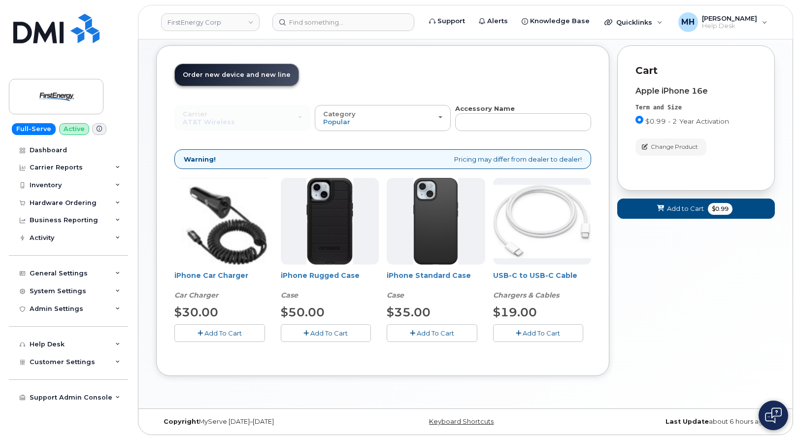
click at [242, 337] on button "Add To Cart" at bounding box center [219, 332] width 91 height 17
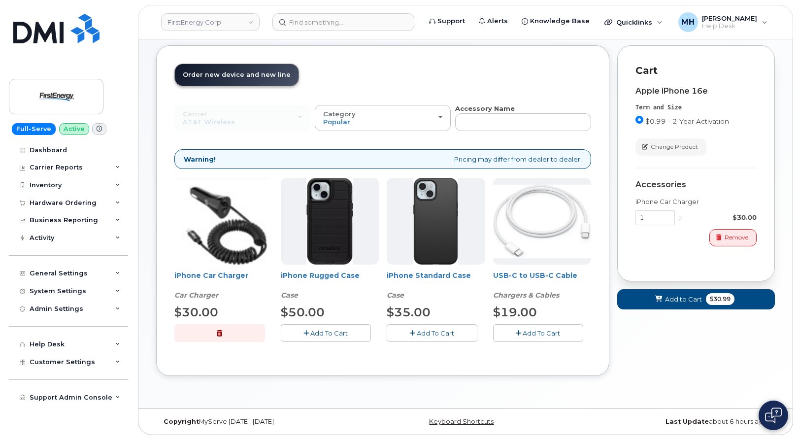
click at [357, 337] on button "Add To Cart" at bounding box center [326, 332] width 91 height 17
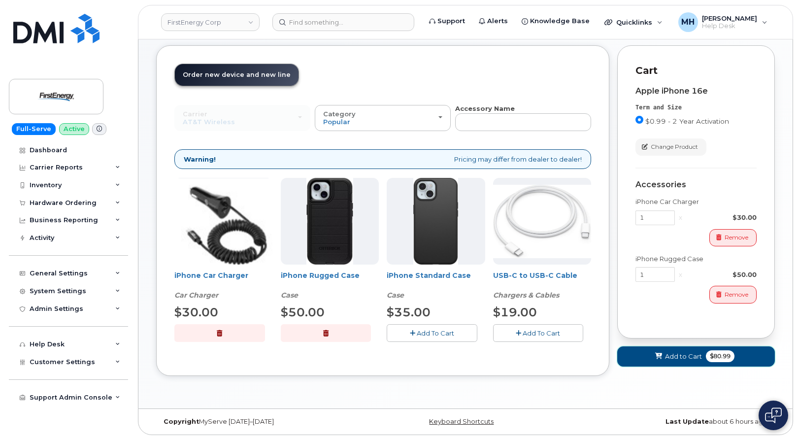
click at [629, 353] on button "Add to Cart $80.99" at bounding box center [696, 356] width 158 height 20
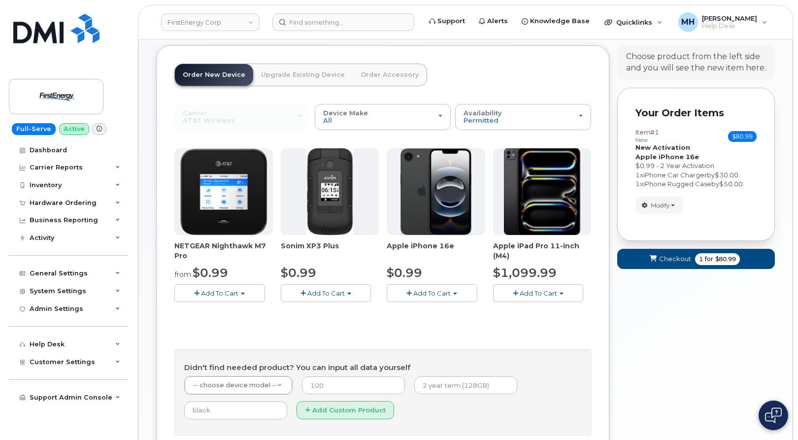
click at [436, 293] on span "Add To Cart" at bounding box center [431, 293] width 37 height 8
click at [434, 308] on link "$0.99 - 2 Year Activation" at bounding box center [438, 311] width 98 height 12
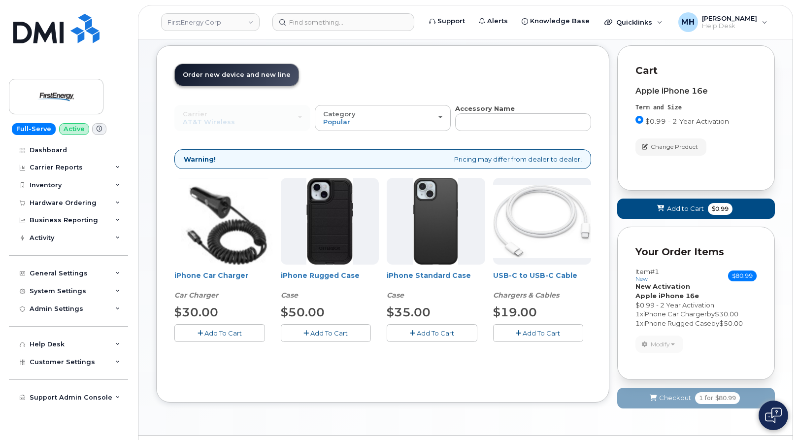
click at [348, 334] on button "Add To Cart" at bounding box center [326, 332] width 91 height 17
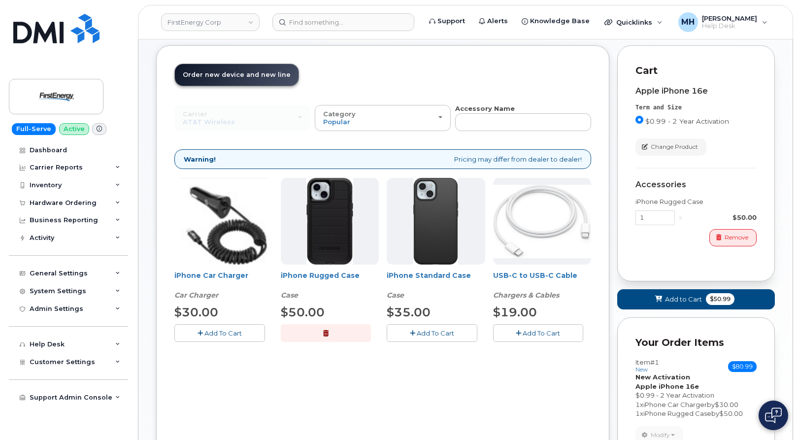
click at [239, 335] on span "Add To Cart" at bounding box center [222, 333] width 37 height 8
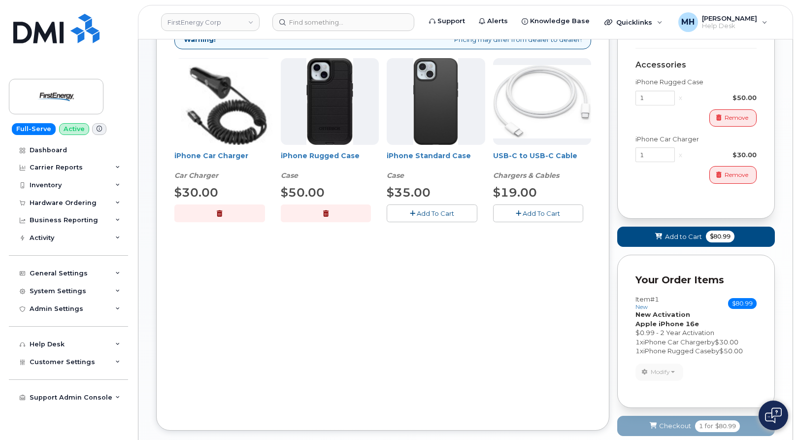
scroll to position [219, 0]
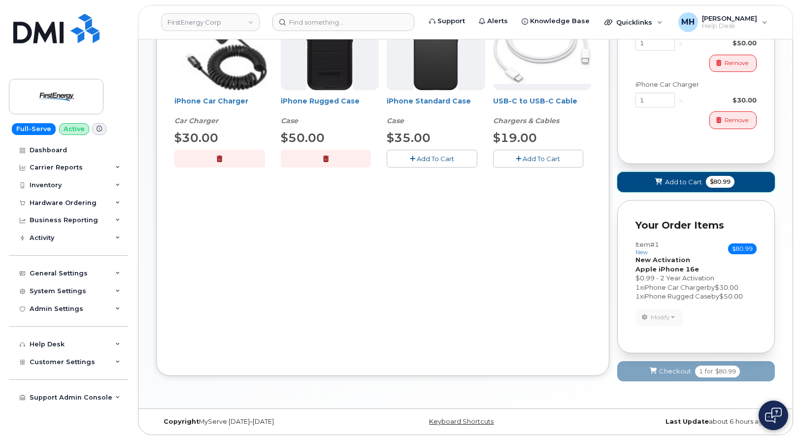
click at [663, 187] on button "Add to Cart $80.99" at bounding box center [696, 182] width 158 height 20
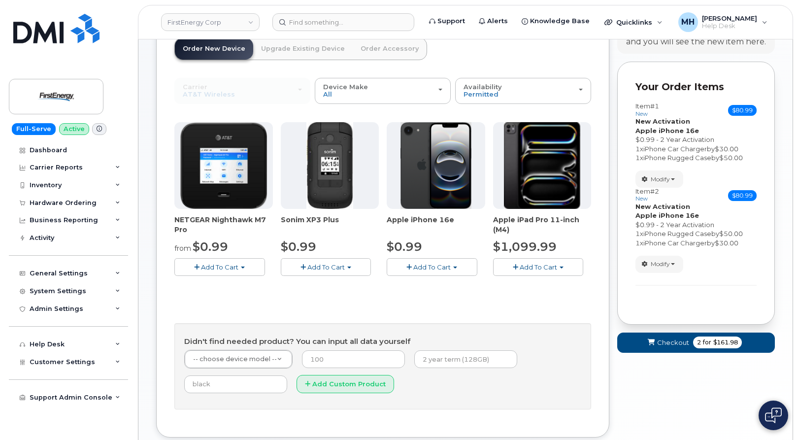
scroll to position [0, 0]
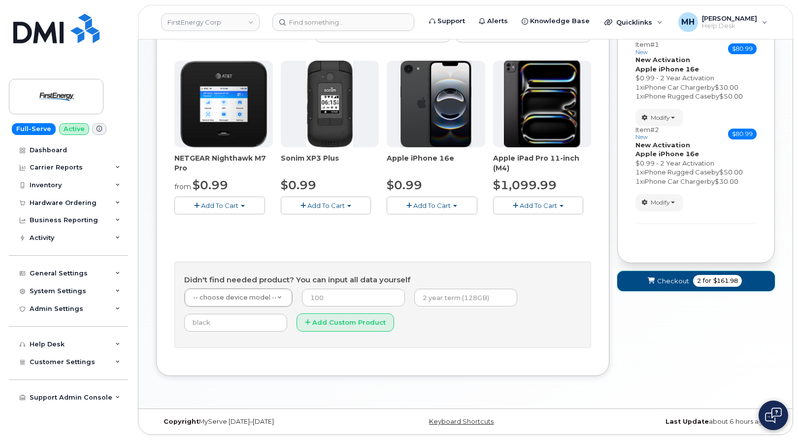
click at [659, 286] on button "Checkout 2 for $161.98" at bounding box center [696, 281] width 158 height 20
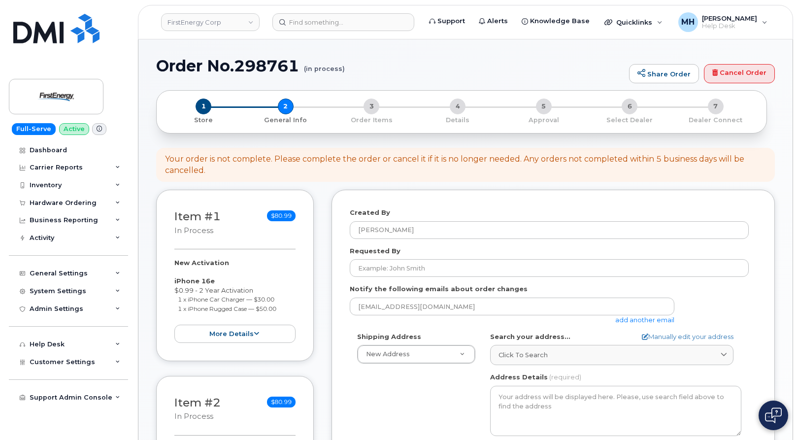
select select
drag, startPoint x: 303, startPoint y: 63, endPoint x: 160, endPoint y: 63, distance: 143.3
click at [160, 63] on h1 "Order No.298761 (in process)" at bounding box center [390, 65] width 468 height 17
copy h1 "Order No.298761"
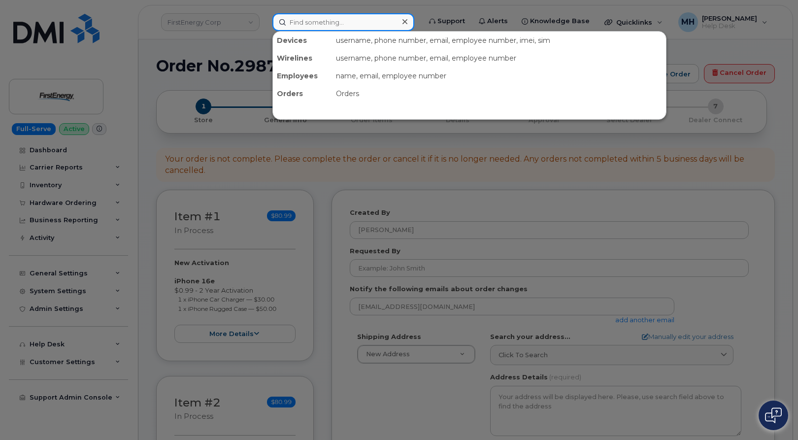
click at [359, 19] on input at bounding box center [343, 22] width 142 height 18
paste input "[PHONE_NUMBER]"
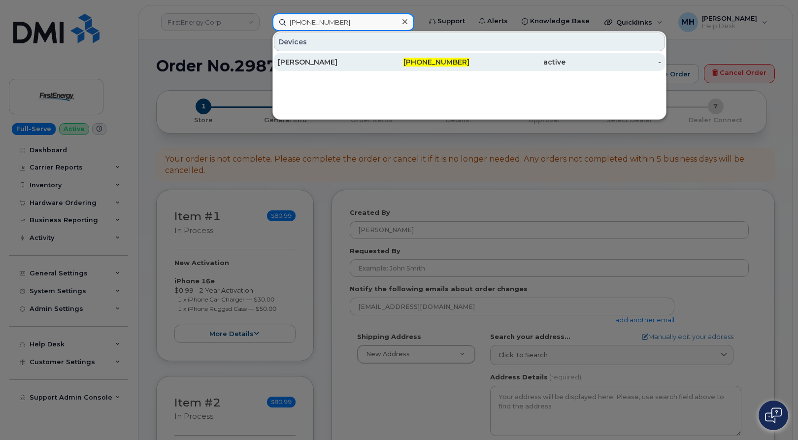
type input "[PHONE_NUMBER]"
click at [317, 58] on div "[PERSON_NAME]" at bounding box center [326, 62] width 96 height 10
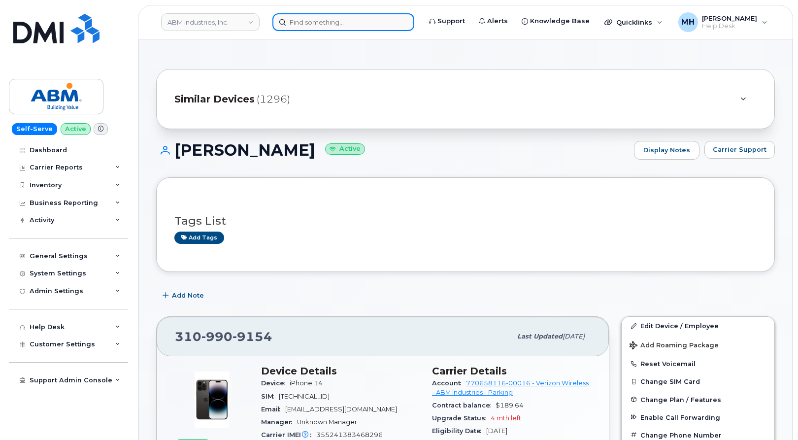
click at [311, 28] on input at bounding box center [343, 22] width 142 height 18
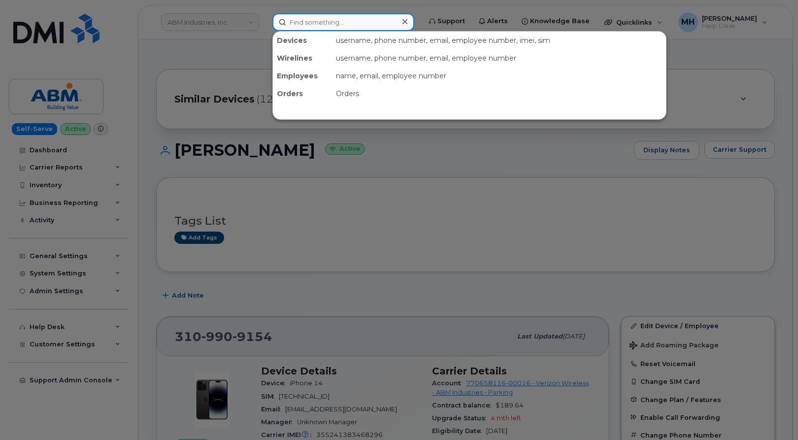
paste input "[PHONE_NUMBER]"
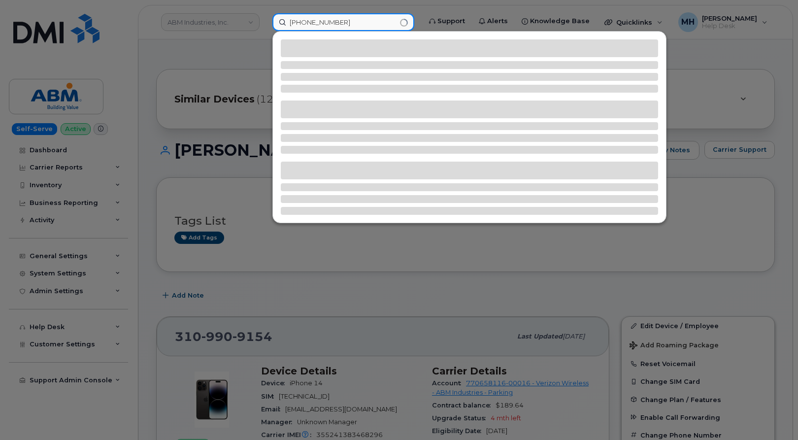
type input "[PHONE_NUMBER]"
click at [290, 269] on div at bounding box center [399, 220] width 798 height 440
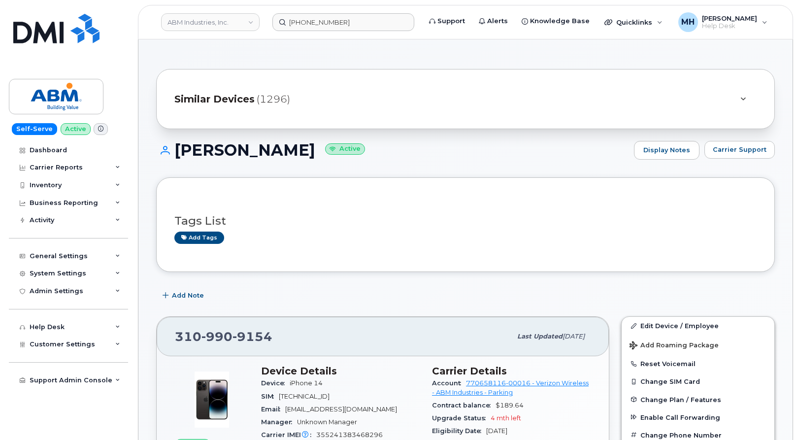
scroll to position [98, 0]
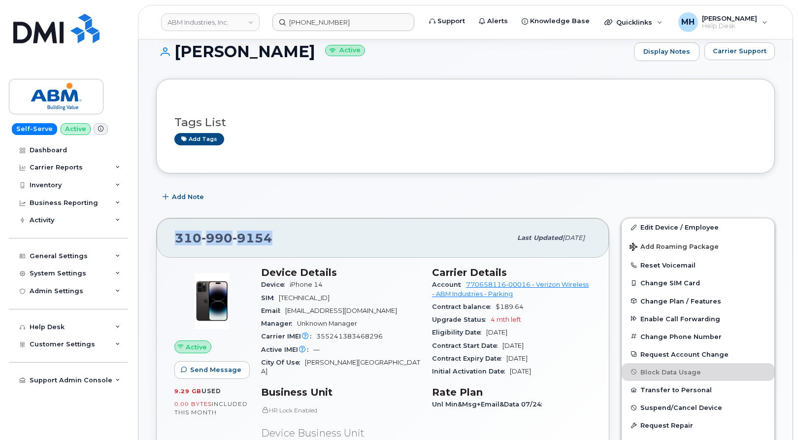
drag, startPoint x: 281, startPoint y: 238, endPoint x: 176, endPoint y: 238, distance: 105.4
click at [176, 238] on div "[PHONE_NUMBER]" at bounding box center [343, 237] width 336 height 21
copy span "[PHONE_NUMBER]"
